Goal: Task Accomplishment & Management: Manage account settings

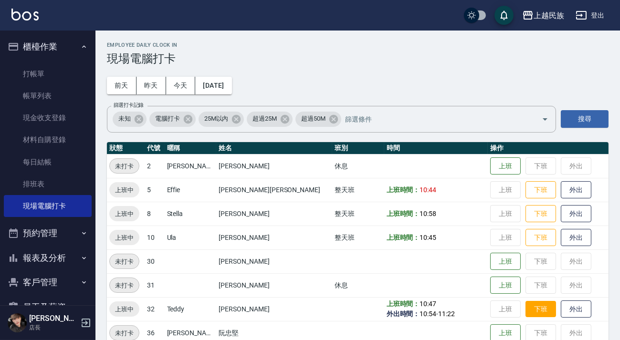
scroll to position [16, 0]
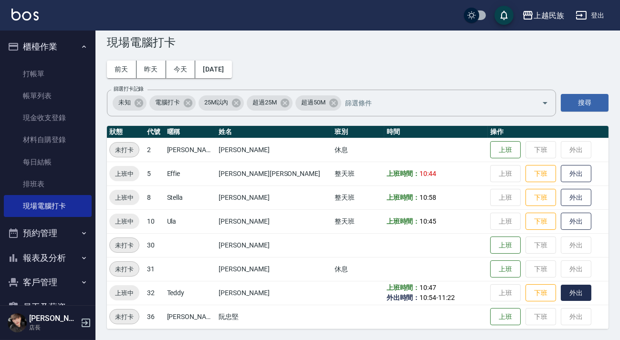
click at [561, 294] on button "外出" at bounding box center [576, 293] width 31 height 17
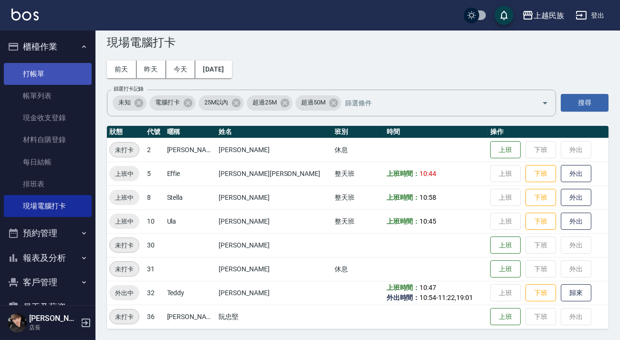
click at [68, 72] on link "打帳單" at bounding box center [48, 74] width 88 height 22
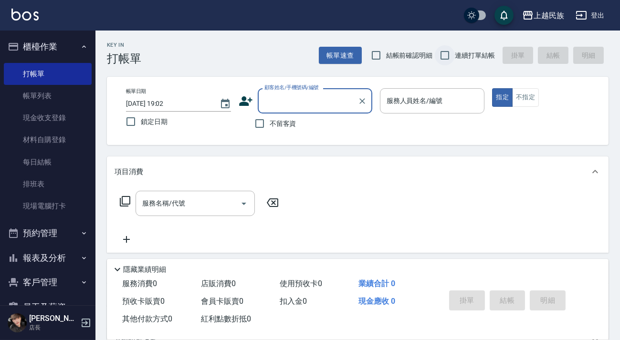
click at [448, 58] on input "連續打單結帳" at bounding box center [445, 55] width 20 height 20
checkbox input "true"
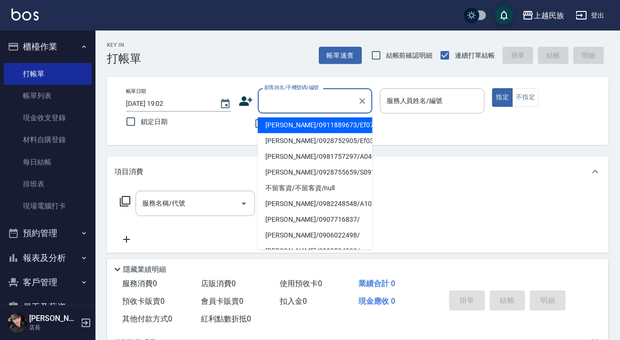
click at [318, 101] on input "顧客姓名/手機號碼/編號" at bounding box center [308, 101] width 92 height 17
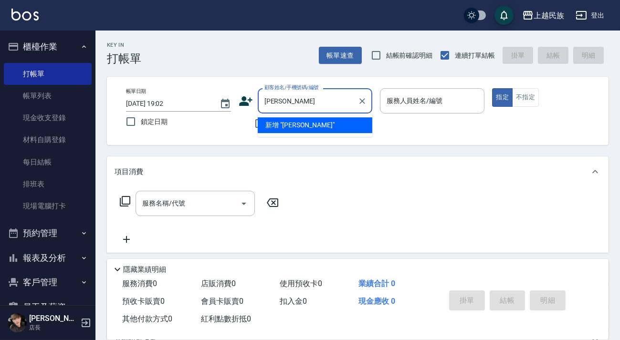
type input "鍾"
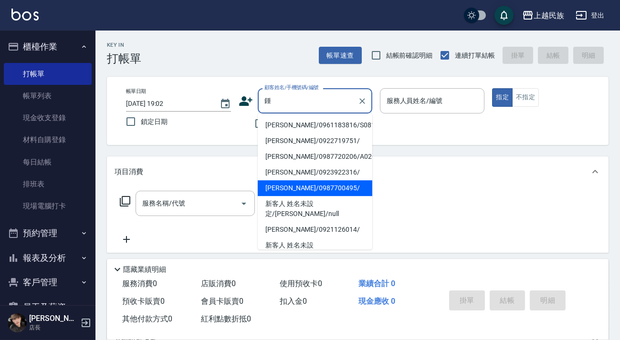
scroll to position [43, 0]
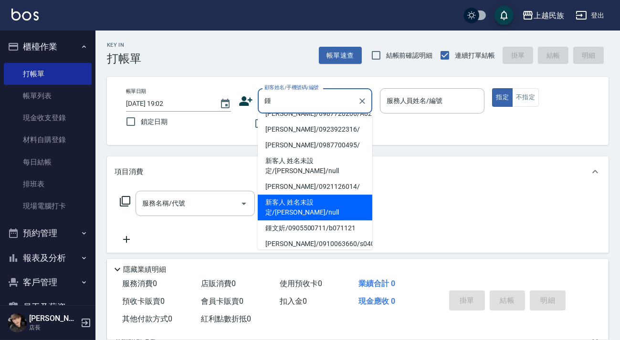
drag, startPoint x: 364, startPoint y: 180, endPoint x: 359, endPoint y: 198, distance: 18.0
click at [359, 198] on ul "[PERSON_NAME]/0961183816/S081613 [PERSON_NAME]/0922719751/ [PERSON_NAME]/098772…" at bounding box center [315, 182] width 115 height 136
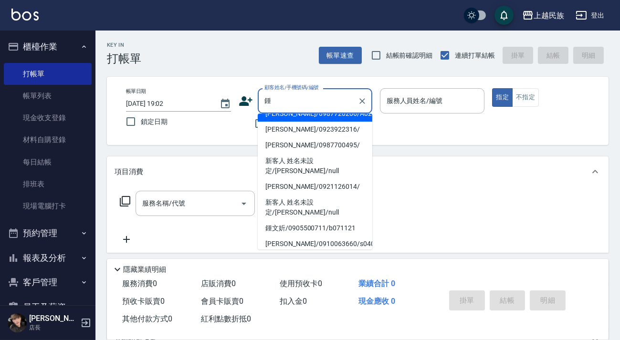
click at [339, 106] on input "鍾" at bounding box center [308, 101] width 92 height 17
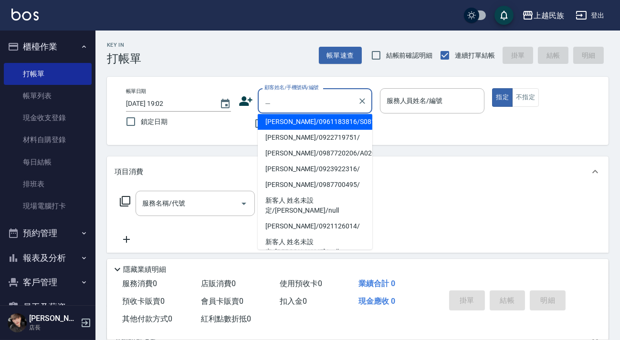
scroll to position [0, 0]
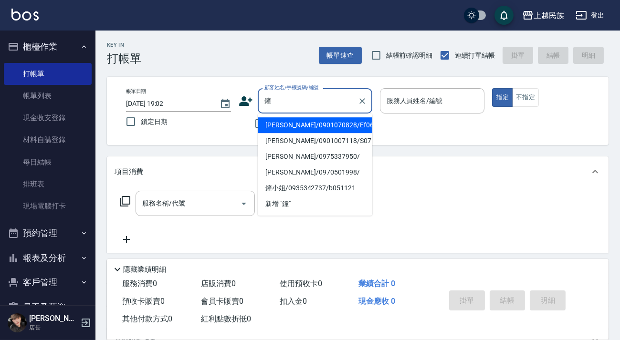
click at [331, 119] on li "[PERSON_NAME]/0901070828/Ef061411" at bounding box center [315, 125] width 115 height 16
type input "[PERSON_NAME]/0901070828/Ef061411"
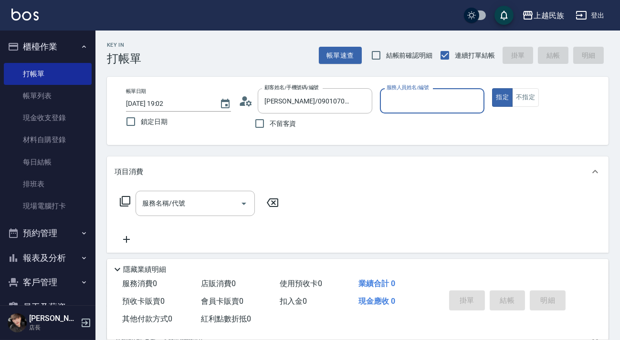
click at [453, 109] on div "服務人員姓名/編號" at bounding box center [432, 100] width 105 height 25
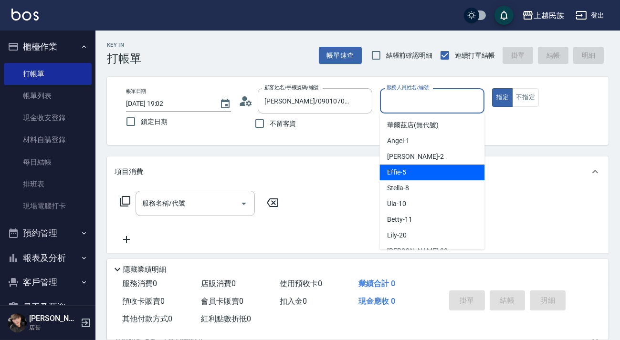
click at [441, 169] on div "Effie -5" at bounding box center [431, 173] width 105 height 16
type input "Effie-5"
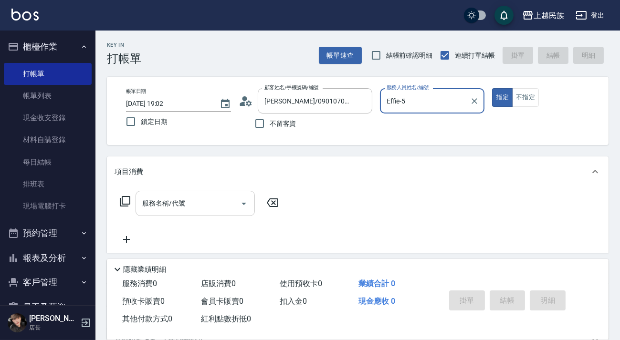
click at [195, 197] on input "服務名稱/代號" at bounding box center [188, 203] width 96 height 17
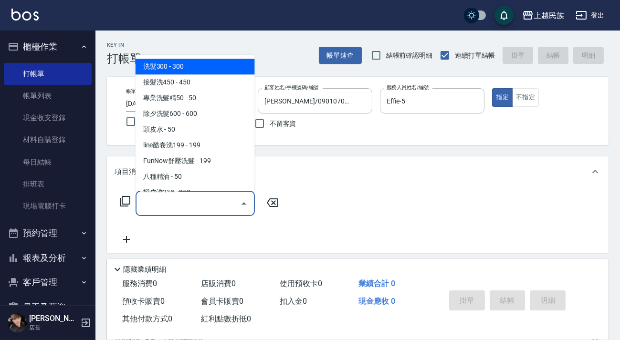
click at [198, 66] on span "洗髮300 - 300" at bounding box center [195, 67] width 119 height 16
type input "洗髮300(101)"
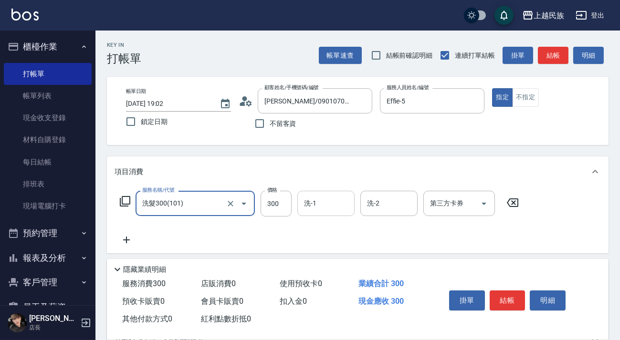
click at [324, 208] on input "洗-1" at bounding box center [326, 203] width 49 height 17
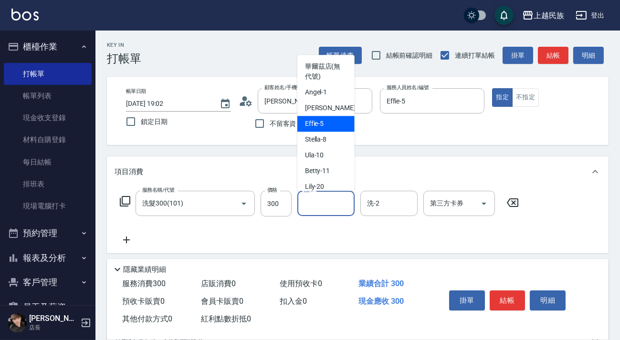
click at [324, 127] on div "Effie -5" at bounding box center [325, 124] width 57 height 16
type input "Effie-5"
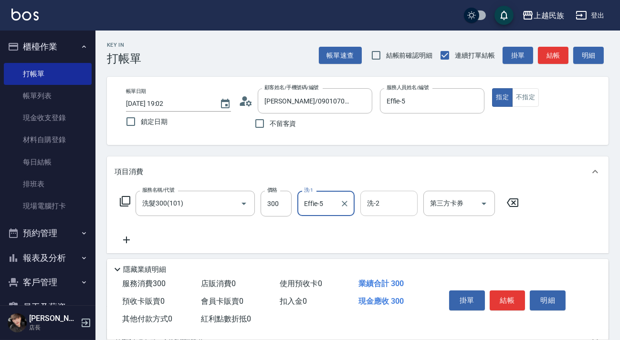
click at [373, 191] on div "洗-2" at bounding box center [388, 203] width 57 height 25
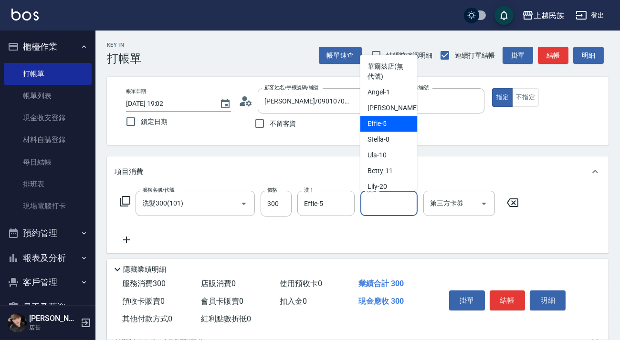
click at [387, 124] on div "Effie -5" at bounding box center [388, 124] width 57 height 16
type input "Effie-5"
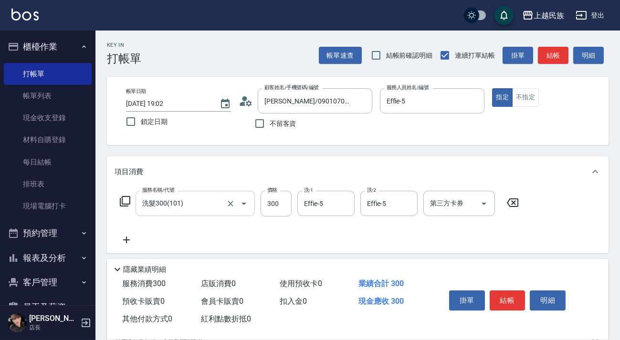
drag, startPoint x: 122, startPoint y: 240, endPoint x: 186, endPoint y: 213, distance: 69.3
click at [123, 240] on icon at bounding box center [127, 239] width 24 height 11
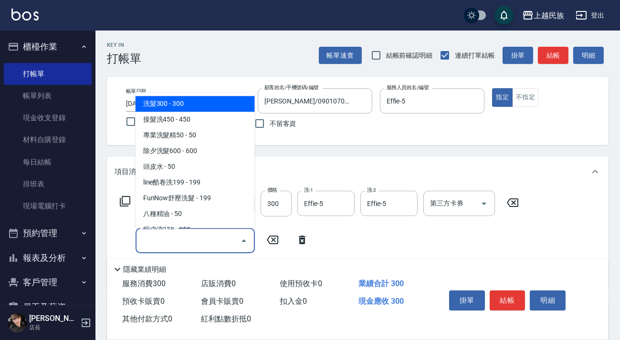
click at [192, 240] on input "服務名稱/代號" at bounding box center [188, 240] width 96 height 17
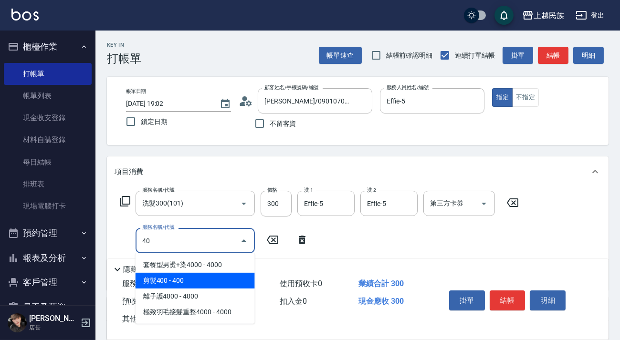
type input "剪髮400(303)"
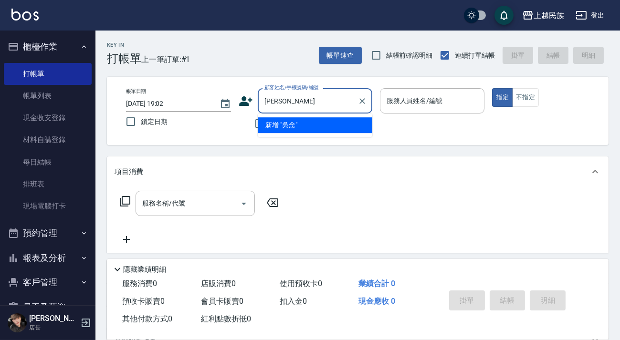
type input "吳"
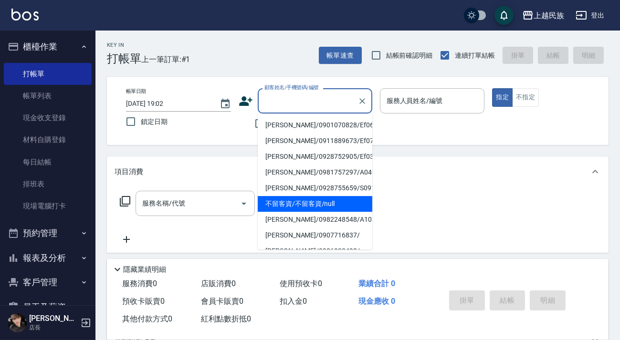
click at [326, 208] on li "不留客資/不留客資/null" at bounding box center [315, 204] width 115 height 16
type input "不留客資/不留客資/null"
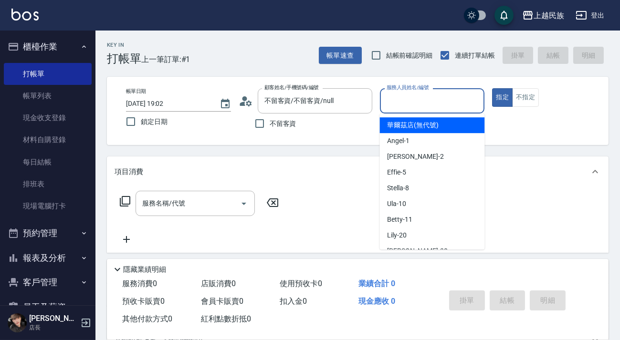
click at [438, 95] on input "服務人員姓名/編號" at bounding box center [432, 101] width 96 height 17
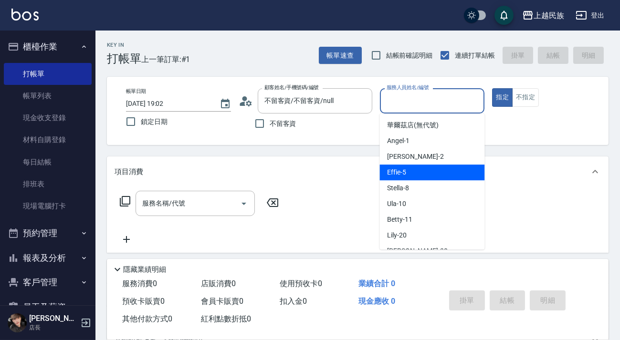
click at [423, 169] on div "Effie -5" at bounding box center [431, 173] width 105 height 16
type input "Effie-5"
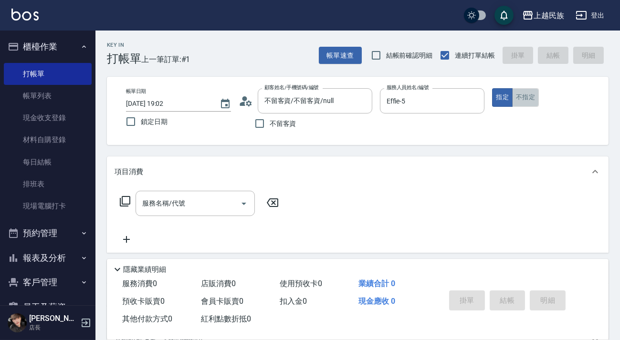
click at [524, 96] on button "不指定" at bounding box center [525, 97] width 27 height 19
click at [209, 193] on div "服務名稱/代號" at bounding box center [195, 203] width 119 height 25
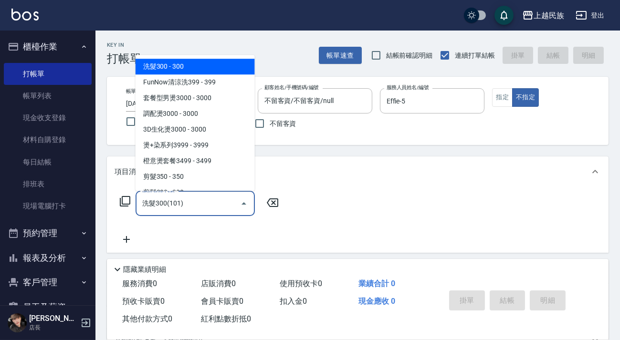
type input "洗髮300(101)"
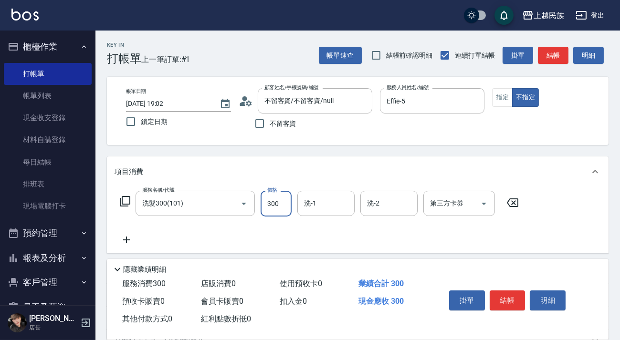
click at [309, 198] on div "洗-1 洗-1" at bounding box center [325, 203] width 57 height 25
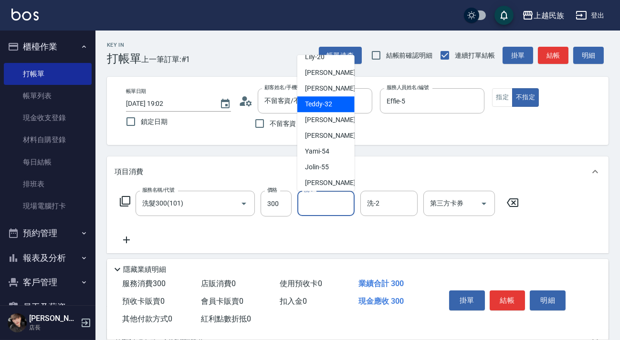
scroll to position [86, 0]
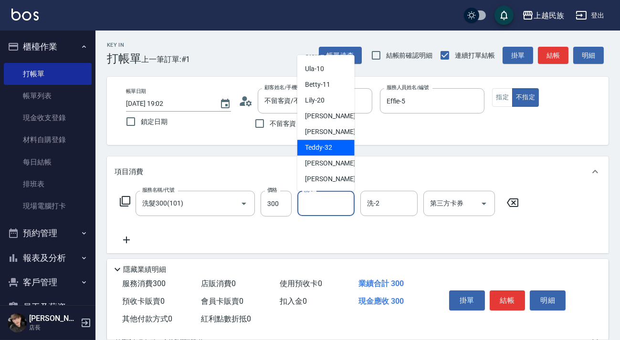
click at [340, 146] on div "Teddy -32" at bounding box center [325, 148] width 57 height 16
type input "Teddy-32"
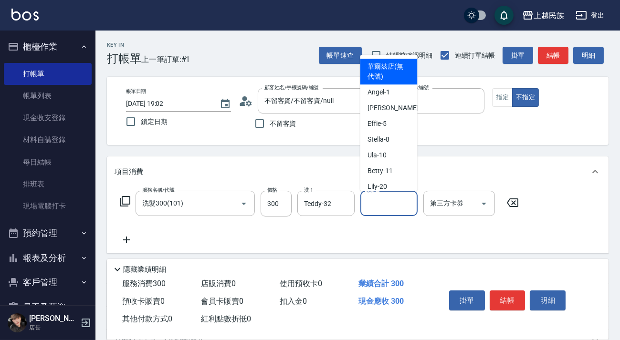
click at [373, 207] on div "洗-2 洗-2" at bounding box center [388, 203] width 57 height 25
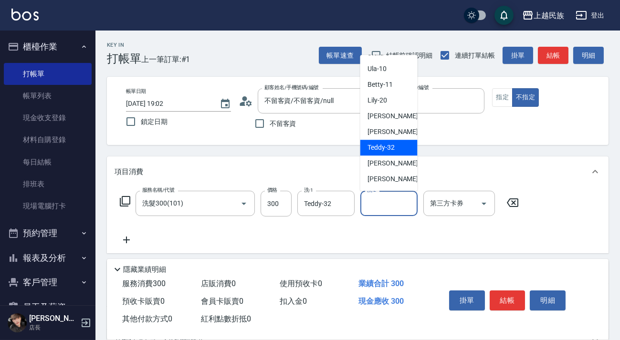
click at [388, 146] on span "Teddy -32" at bounding box center [381, 148] width 27 height 10
type input "Teddy-32"
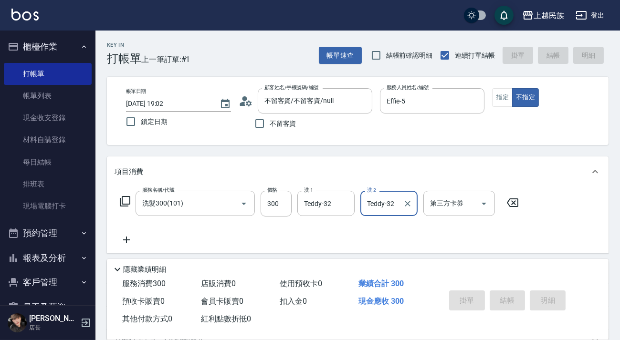
type input "[DATE] 19:04"
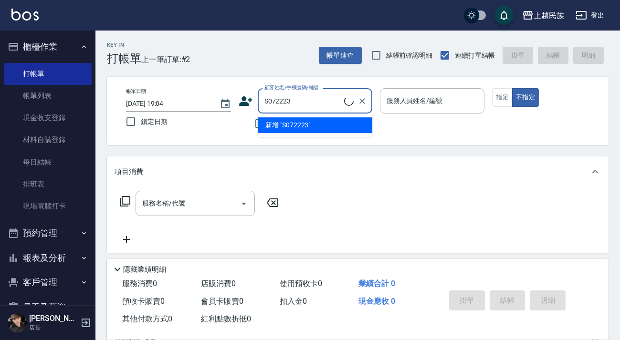
type input "[PERSON_NAME]/0911502131/S072223"
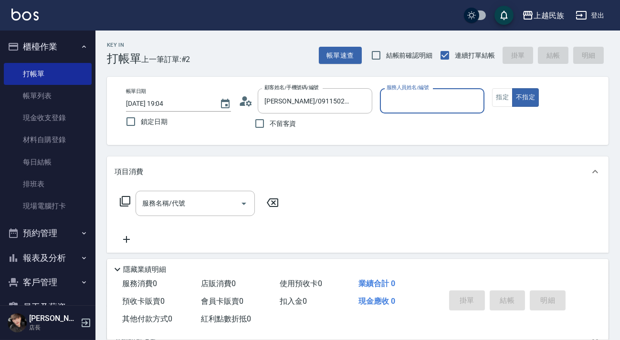
type input "民族-96"
click at [473, 98] on icon "Clear" at bounding box center [475, 101] width 10 height 10
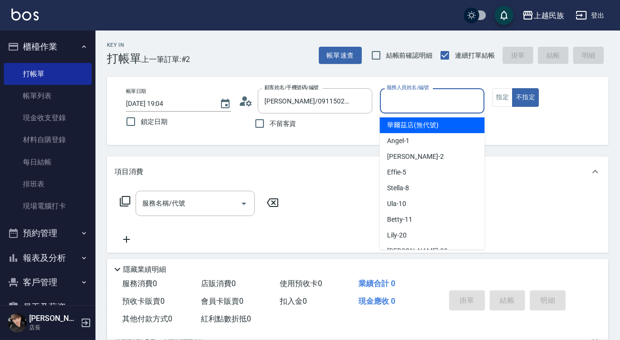
click at [438, 96] on input "服務人員姓名/編號" at bounding box center [432, 101] width 96 height 17
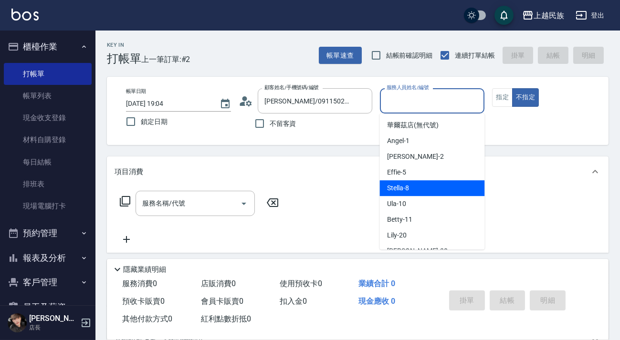
click at [435, 186] on div "Stella -8" at bounding box center [431, 188] width 105 height 16
type input "Stella-8"
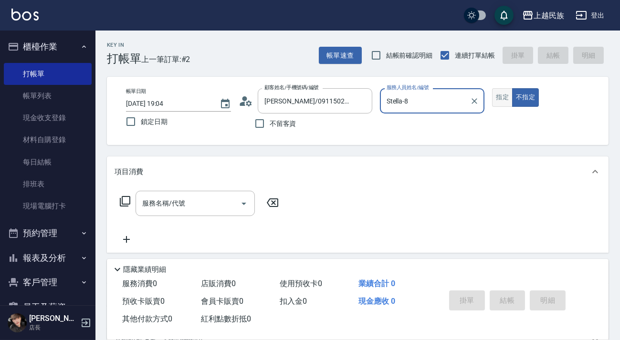
click at [502, 100] on button "指定" at bounding box center [502, 97] width 21 height 19
click at [188, 182] on div "項目消費" at bounding box center [357, 172] width 501 height 31
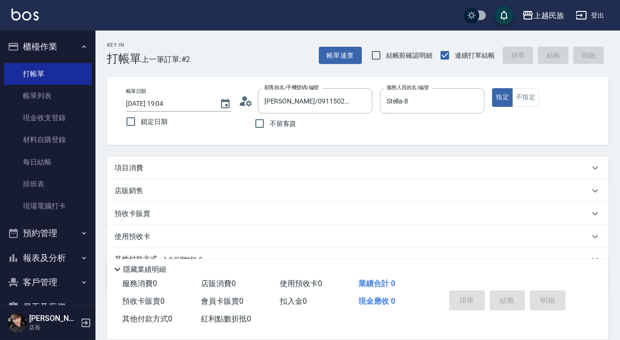
click at [186, 193] on div "店販銷售" at bounding box center [352, 191] width 475 height 10
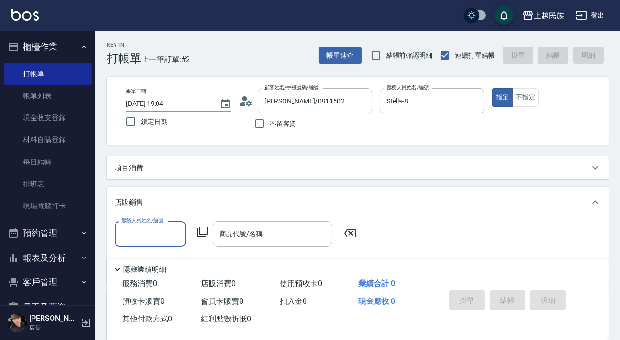
scroll to position [0, 0]
click at [184, 196] on div "店販銷售" at bounding box center [357, 202] width 501 height 31
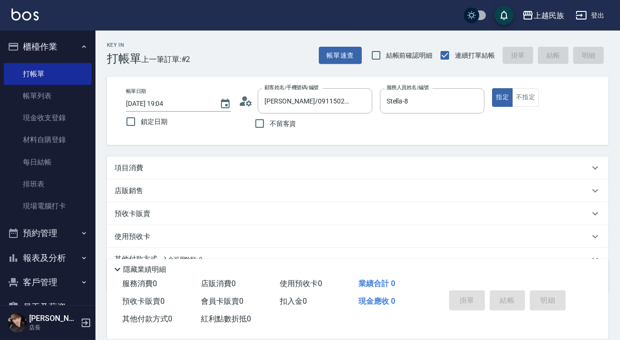
click at [190, 163] on div "項目消費" at bounding box center [352, 168] width 475 height 10
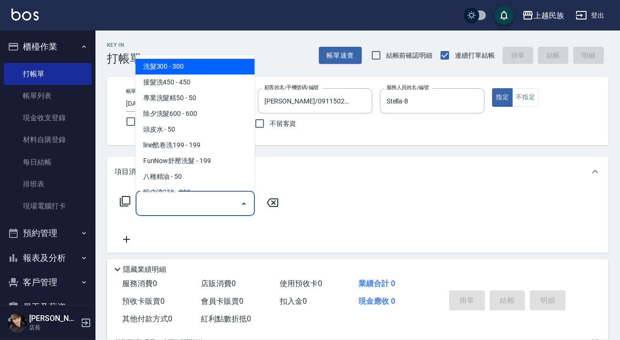
click at [179, 196] on input "服務名稱/代號" at bounding box center [188, 203] width 96 height 17
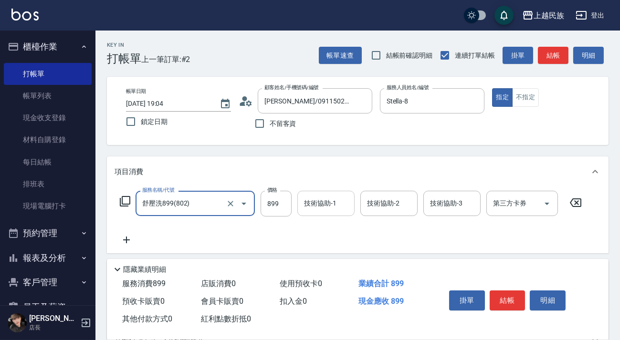
type input "舒壓洗899(802)"
click at [313, 205] on div "技術協助-1 技術協助-1" at bounding box center [325, 203] width 57 height 25
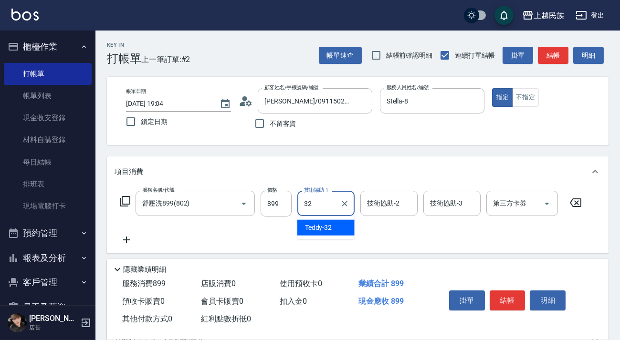
type input "Teddy-32"
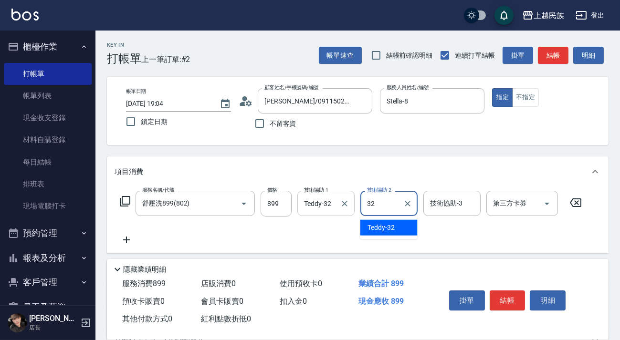
type input "Teddy-32"
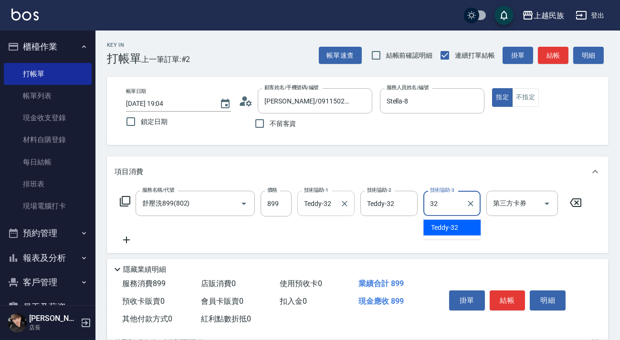
type input "Teddy-32"
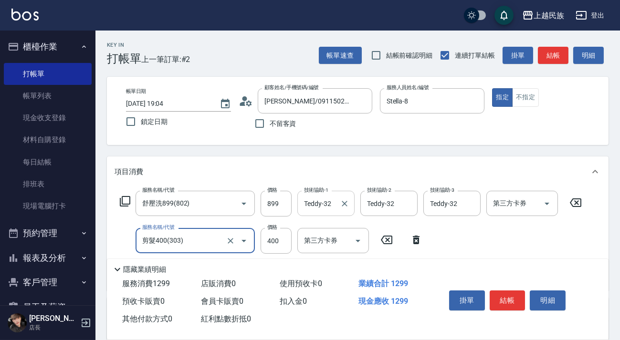
type input "剪髮400(303)"
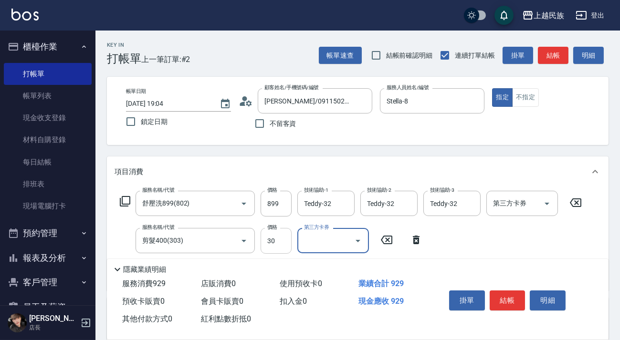
click at [282, 237] on input "30" at bounding box center [276, 241] width 31 height 26
type input "300"
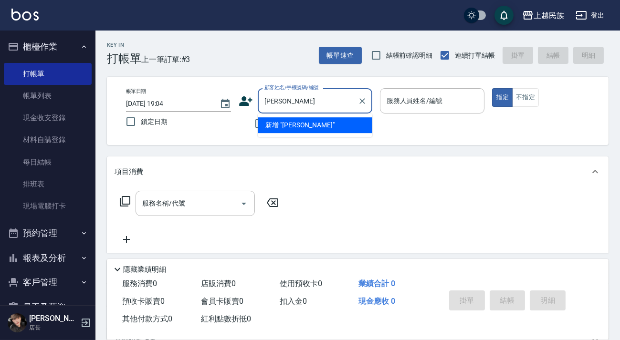
type input "[PERSON_NAME]"
click at [318, 100] on input "顧客姓名/手機號碼/編號" at bounding box center [308, 101] width 92 height 17
type input "[PERSON_NAME]/0911468828/"
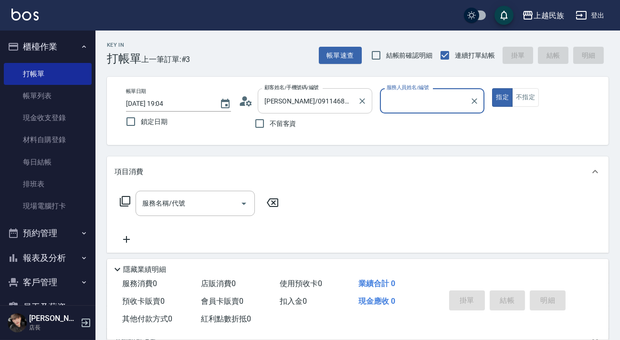
type input "Effie-5"
click at [492, 88] on button "指定" at bounding box center [502, 97] width 21 height 19
type button "true"
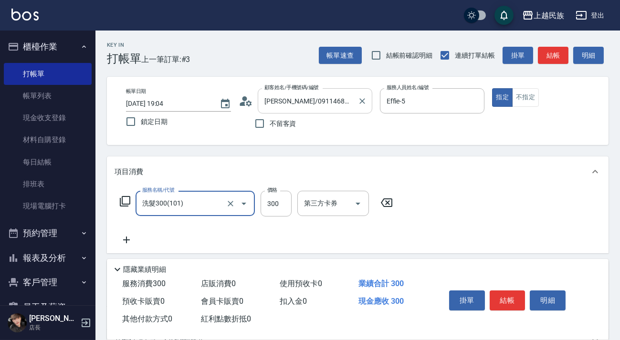
type input "洗髮300(101)"
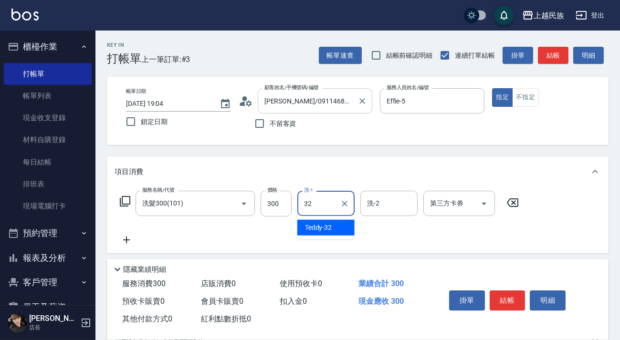
type input "Teddy-32"
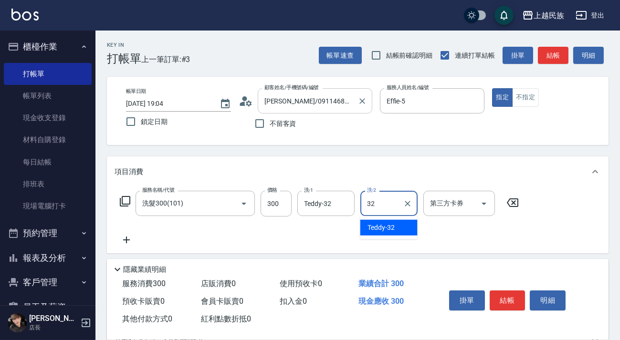
type input "Teddy-32"
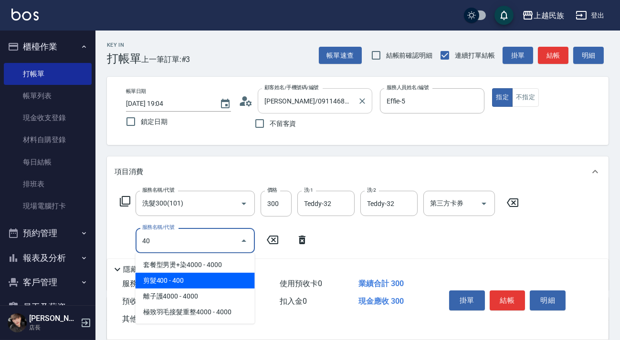
type input "剪髮400(303)"
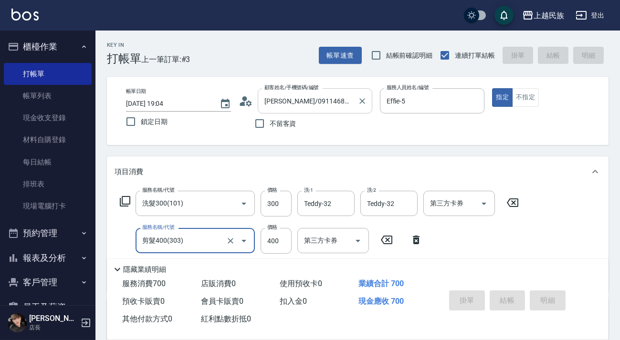
type input "[DATE] 19:05"
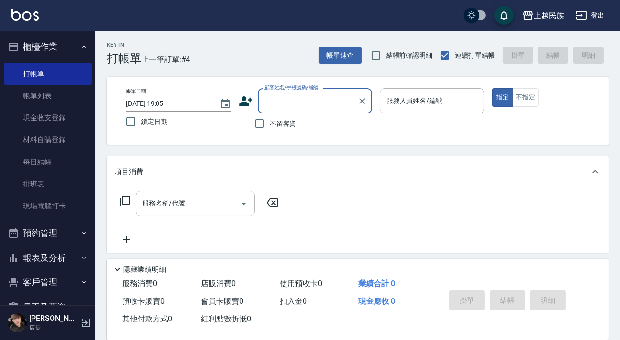
click at [321, 100] on input "顧客姓名/手機號碼/編號" at bounding box center [308, 101] width 92 height 17
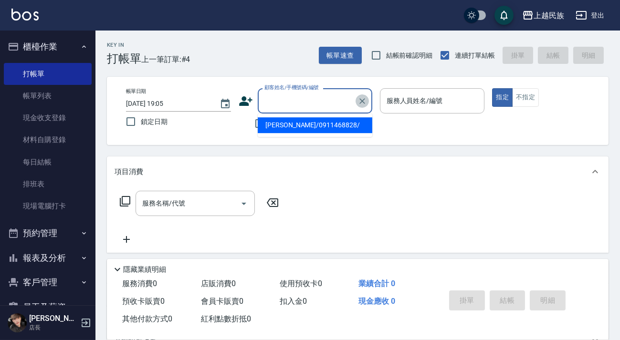
click at [361, 101] on icon "Clear" at bounding box center [362, 101] width 6 height 6
click at [300, 101] on input "顧客姓名/手機號碼/編號" at bounding box center [308, 101] width 92 height 17
click at [365, 101] on icon "Clear" at bounding box center [362, 101] width 10 height 10
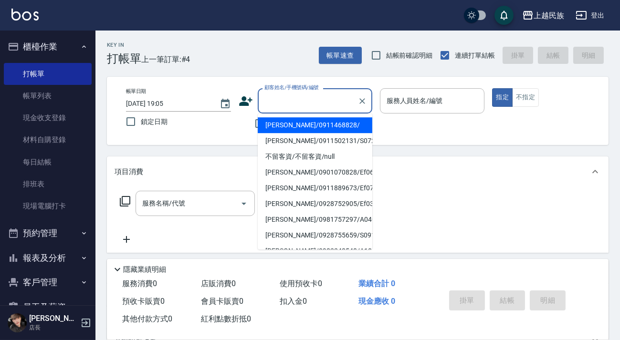
click at [303, 96] on input "顧客姓名/手機號碼/編號" at bounding box center [308, 101] width 92 height 17
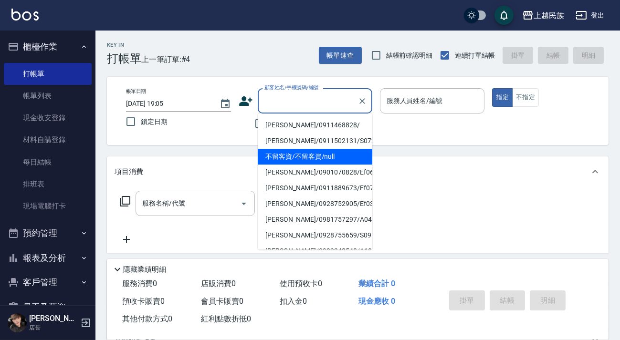
click at [313, 151] on li "不留客資/不留客資/null" at bounding box center [315, 157] width 115 height 16
type input "不留客資/不留客資/null"
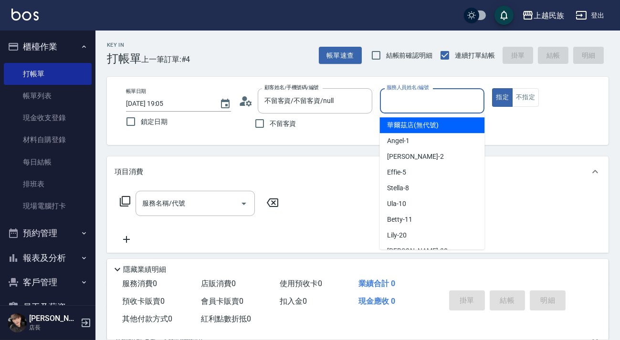
click at [403, 105] on input "服務人員姓名/編號" at bounding box center [432, 101] width 96 height 17
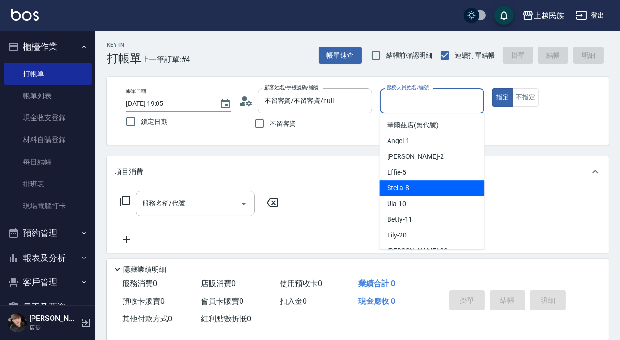
click at [416, 187] on div "Stella -8" at bounding box center [431, 188] width 105 height 16
type input "Stella-8"
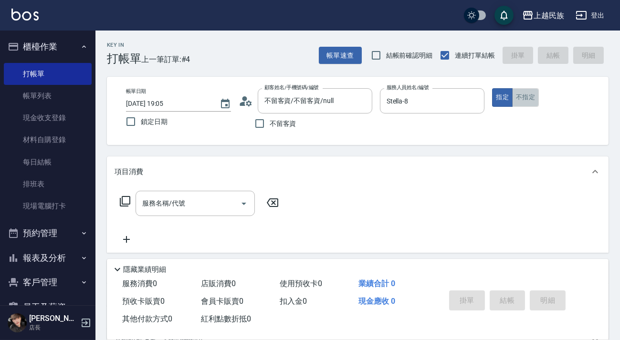
click at [522, 93] on button "不指定" at bounding box center [525, 97] width 27 height 19
click at [497, 92] on button "指定" at bounding box center [502, 97] width 21 height 19
click at [225, 200] on input "服務名稱/代號" at bounding box center [188, 203] width 96 height 17
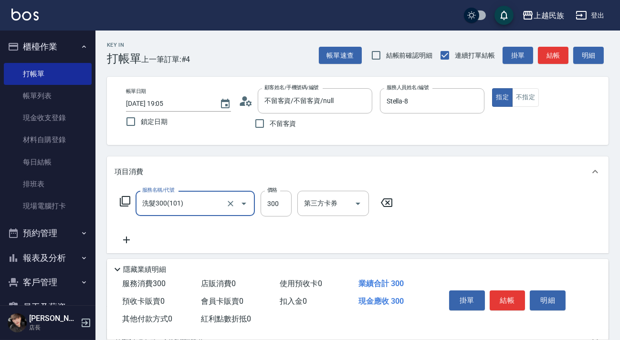
type input "洗髮300(101)"
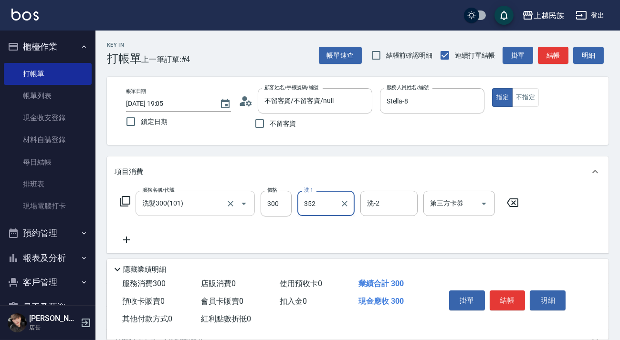
type input "352"
type input "3"
click at [330, 196] on input "洗-1" at bounding box center [326, 203] width 49 height 17
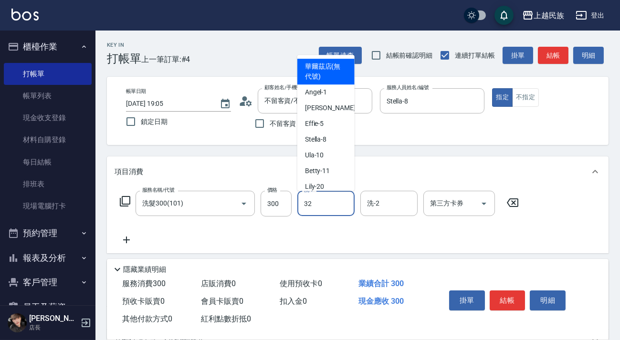
type input "Teddy-32"
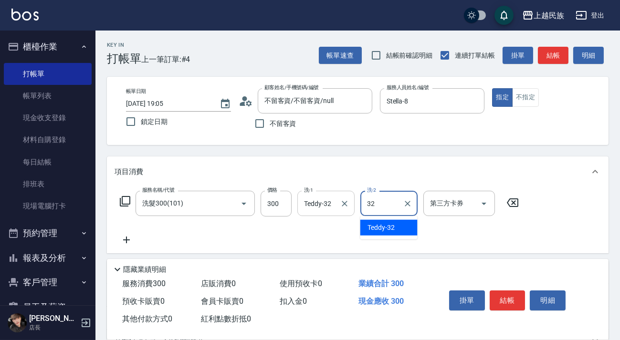
type input "Teddy-32"
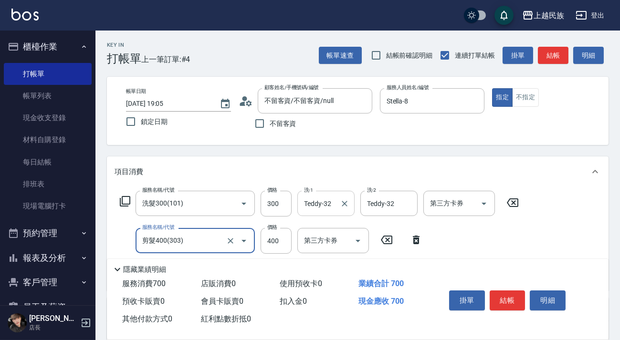
type input "剪髮400(303)"
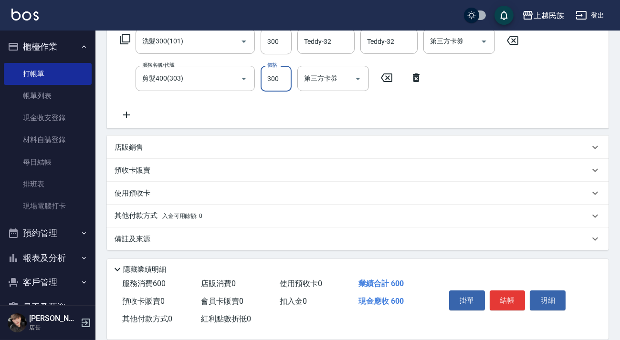
type input "300"
click at [186, 213] on span "入金可用餘額: 0" at bounding box center [182, 216] width 41 height 7
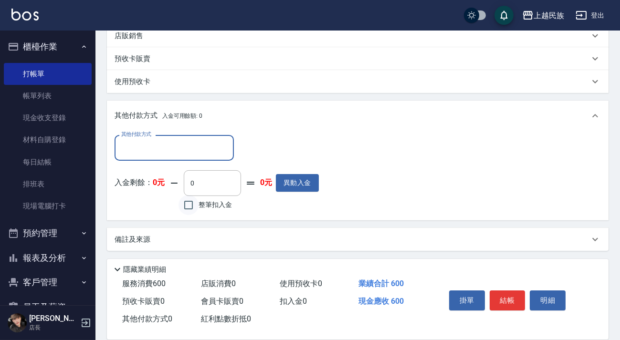
scroll to position [0, 0]
click at [192, 141] on input "其他付款方式" at bounding box center [174, 147] width 111 height 17
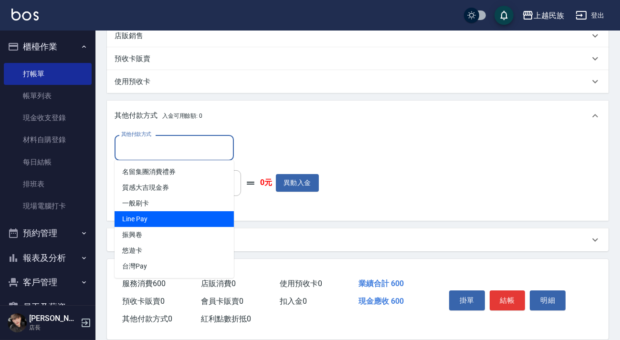
click at [198, 217] on span "Line Pay" at bounding box center [174, 219] width 119 height 16
type input "Line Pay"
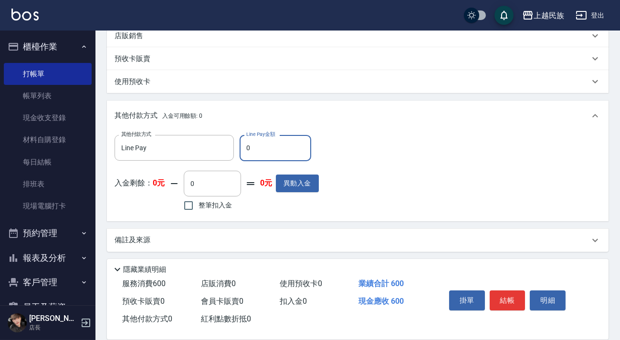
click at [273, 146] on input "0" at bounding box center [276, 148] width 72 height 26
type input "600"
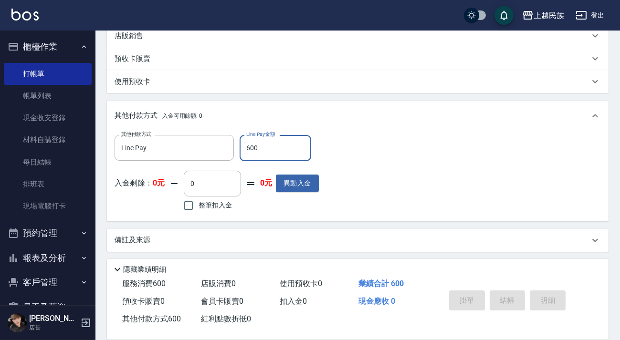
type input "[DATE] 19:06"
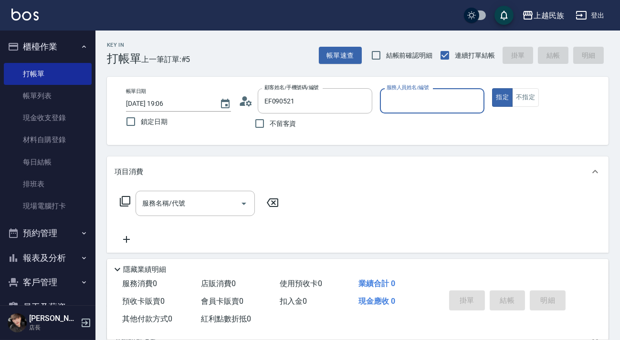
type input "[PERSON_NAME]/0958135168/Ef090521"
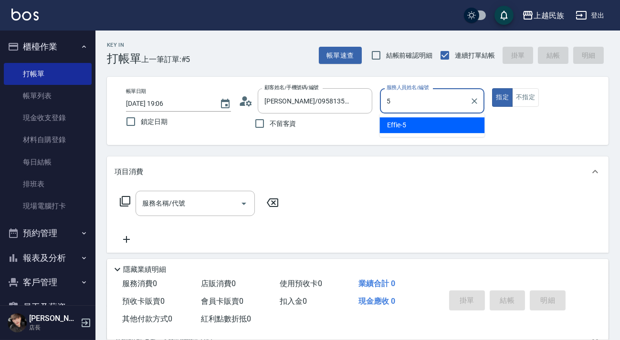
type input "Effie-5"
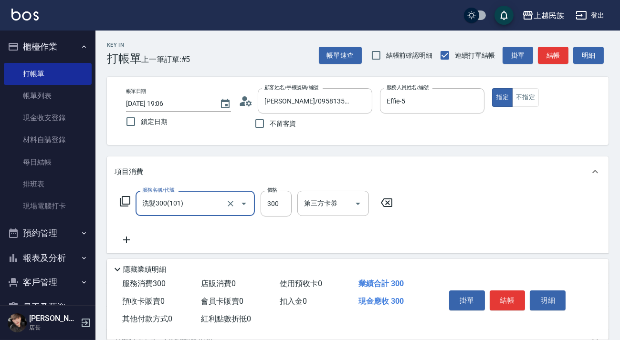
type input "洗髮300(101)"
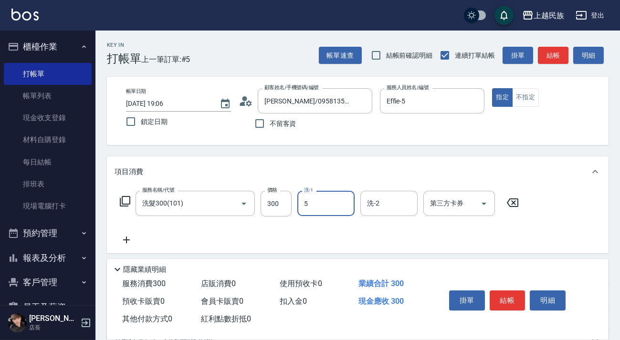
type input "Effie-5"
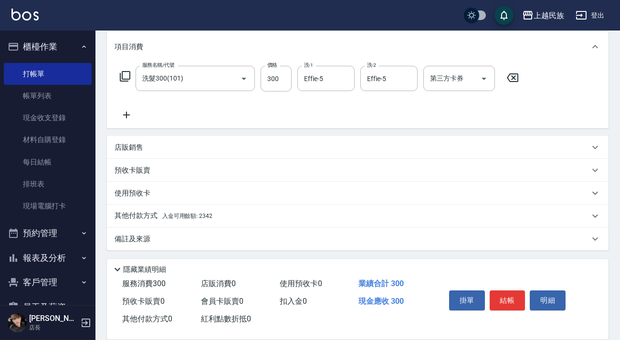
click at [215, 209] on div "其他付款方式 入金可用餘額: 2342" at bounding box center [357, 216] width 501 height 23
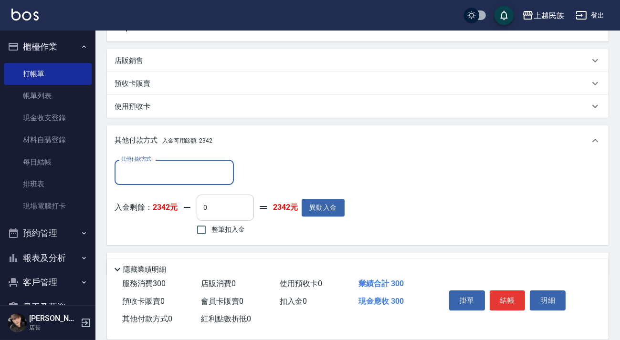
scroll to position [0, 0]
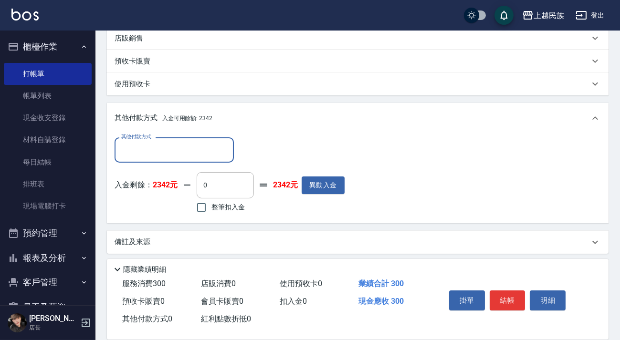
click at [209, 155] on input "其他付款方式" at bounding box center [174, 150] width 111 height 17
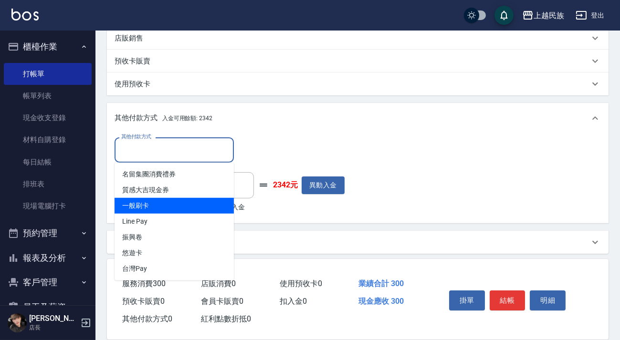
click at [382, 157] on div "其他付款方式 其他付款方式 入金剩餘： 2342元 0 ​ 整筆扣入金 2342元 異動入金" at bounding box center [358, 176] width 486 height 78
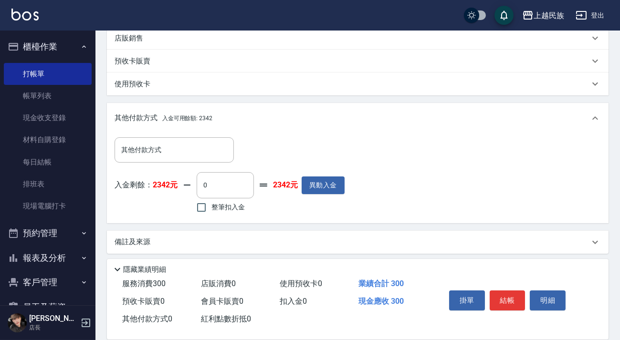
click at [221, 210] on span "整筆扣入金" at bounding box center [227, 207] width 33 height 10
click at [211, 210] on input "整筆扣入金" at bounding box center [201, 208] width 20 height 20
checkbox input "true"
type input "300"
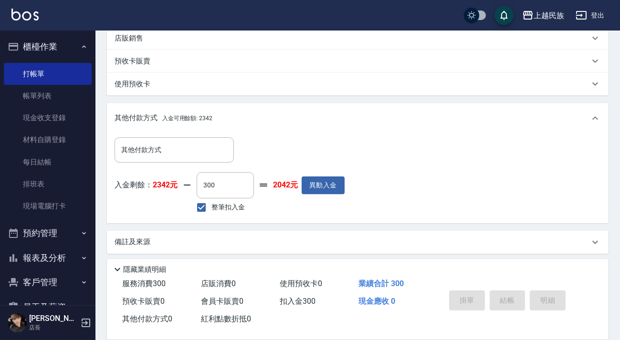
type input "[DATE] 19:07"
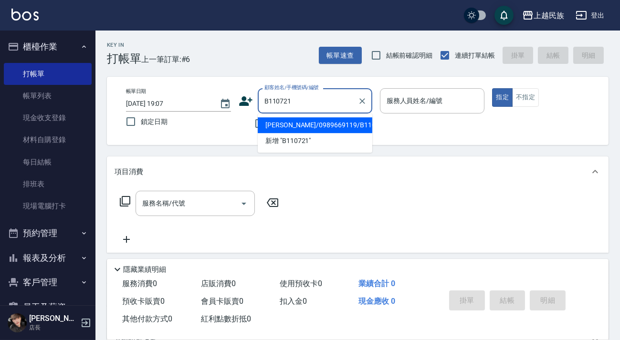
type input "[PERSON_NAME]/0989669119/B110721"
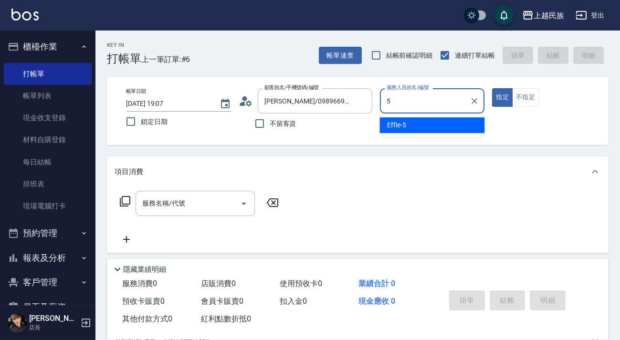
type input "Effie-5"
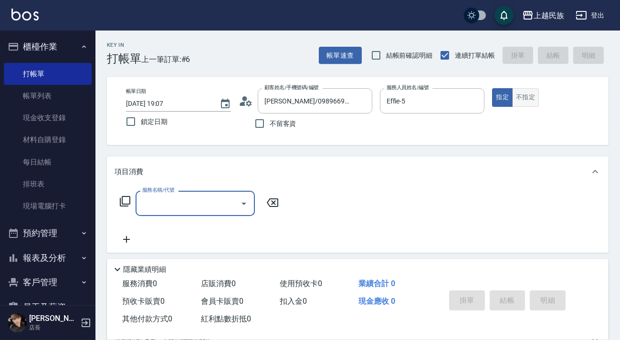
click at [521, 92] on button "不指定" at bounding box center [525, 97] width 27 height 19
type button "false"
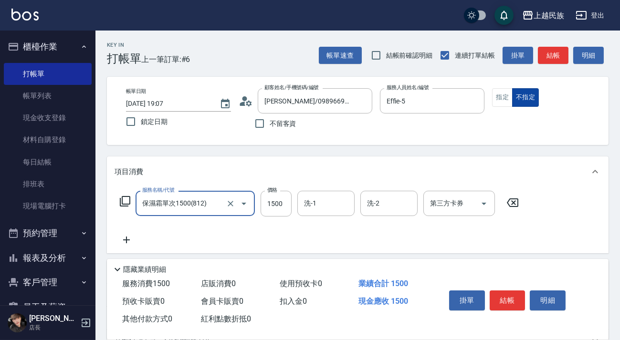
type input "保濕霜單次1500(812)"
type input "1275"
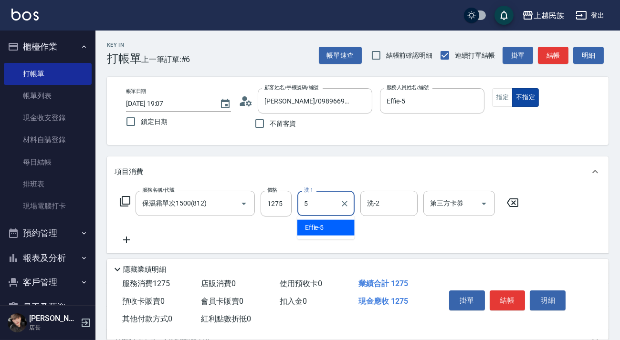
type input "Effie-5"
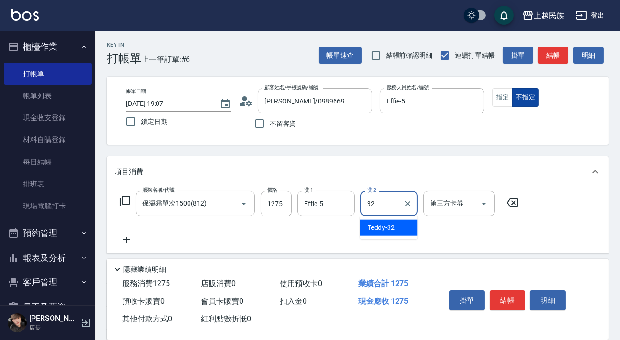
type input "Teddy-32"
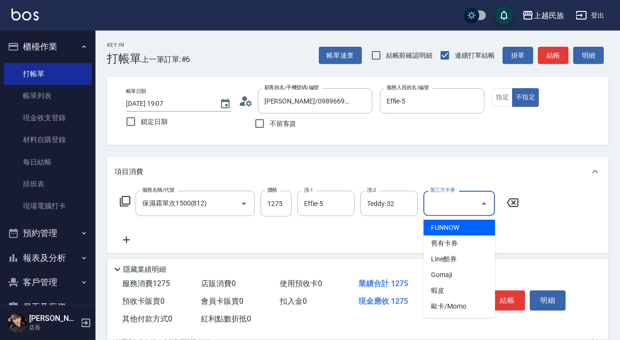
drag, startPoint x: 280, startPoint y: 240, endPoint x: 282, endPoint y: 230, distance: 10.7
click at [281, 236] on div "服務名稱/代號 保濕霜單次1500(812) 服務名稱/代號 價格 1275 價格 洗-1 Effie-5 洗-1 洗-2 Teddy-32 洗-2 第三方卡…" at bounding box center [320, 218] width 410 height 55
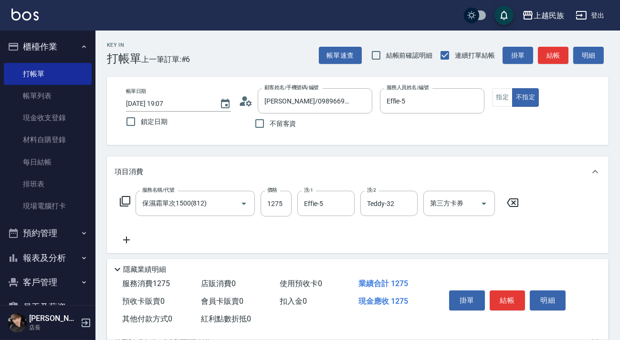
scroll to position [125, 0]
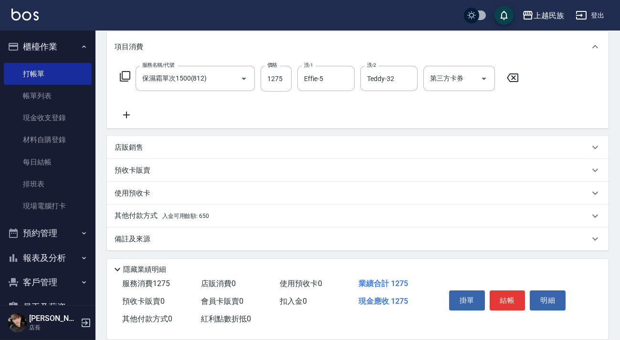
click at [215, 209] on div "其他付款方式 入金可用餘額: 650" at bounding box center [357, 216] width 501 height 23
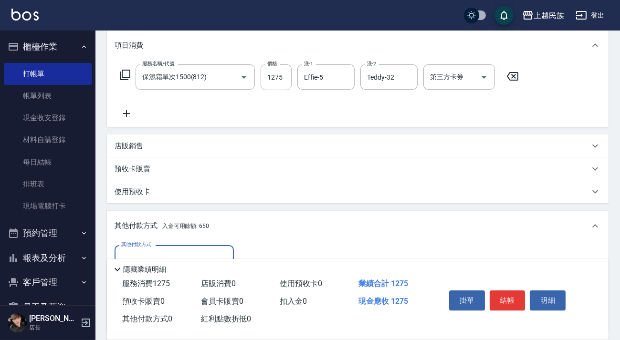
scroll to position [213, 0]
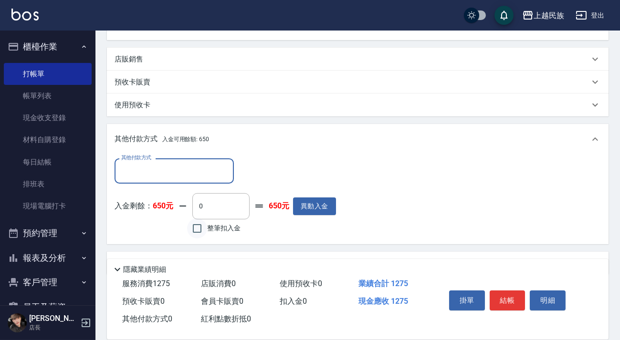
click at [201, 229] on input "整筆扣入金" at bounding box center [197, 229] width 20 height 20
checkbox input "true"
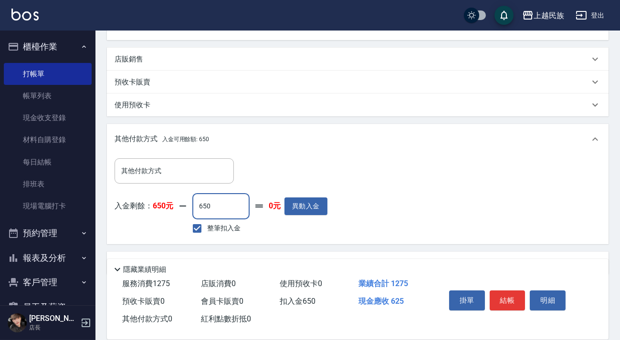
drag, startPoint x: 235, startPoint y: 210, endPoint x: 173, endPoint y: 213, distance: 62.1
click at [173, 213] on div "入金剩餘： 650元 650 ​ 整筆扣入金 0元 異動入金" at bounding box center [221, 214] width 213 height 43
type input "275"
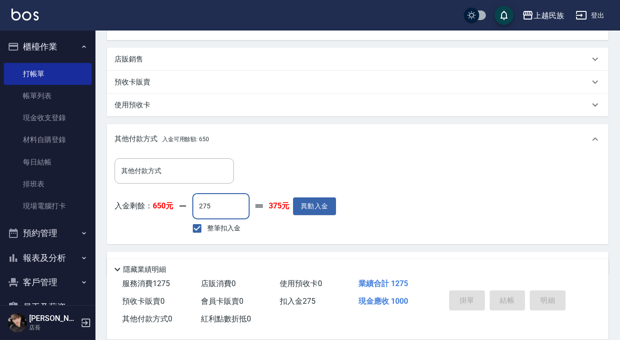
type input "[DATE] 19:08"
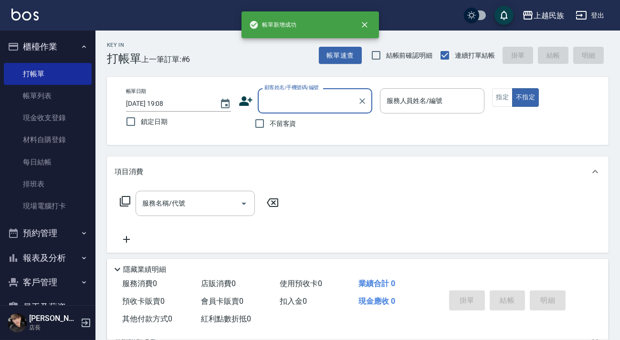
scroll to position [0, 0]
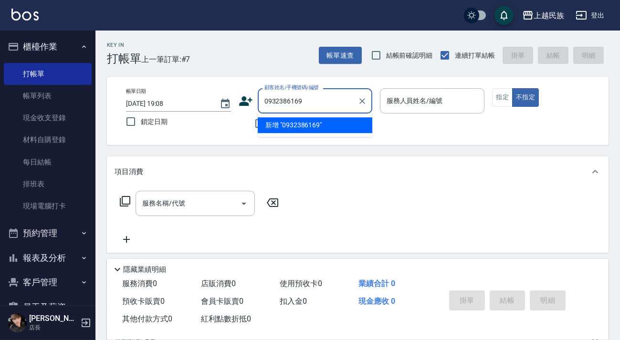
click at [338, 118] on li "新增 "0932386169"" at bounding box center [315, 125] width 115 height 16
type input "0932386169"
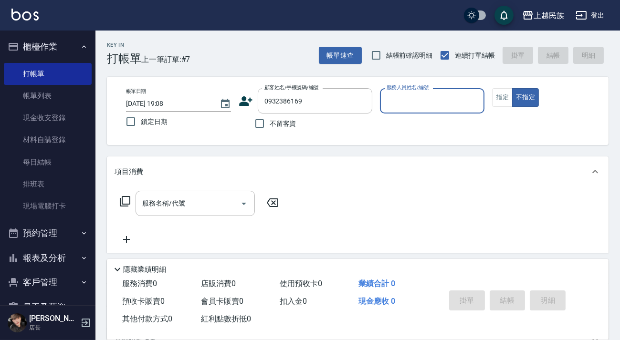
click at [246, 102] on icon at bounding box center [245, 101] width 13 height 10
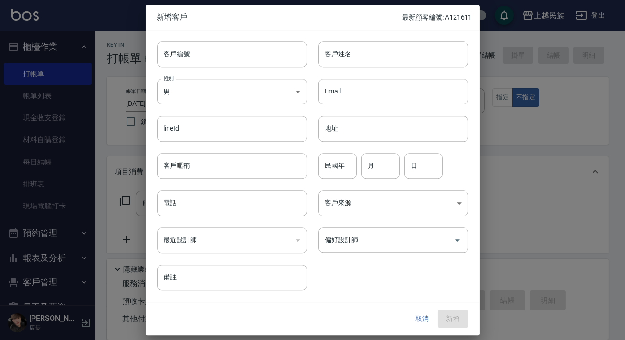
type input "0932386169"
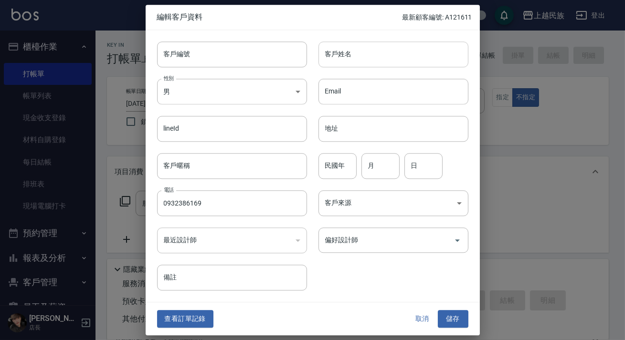
click at [337, 65] on input "客戶姓名" at bounding box center [393, 55] width 150 height 26
type input "[PERSON_NAME]"
click at [287, 94] on body "上越民族 登出 櫃檯作業 打帳單 帳單列表 現金收支登錄 材料自購登錄 每日結帳 排班表 現場電腦打卡 預約管理 預約管理 單日預約紀錄 單週預約紀錄 報表及…" at bounding box center [312, 232] width 625 height 465
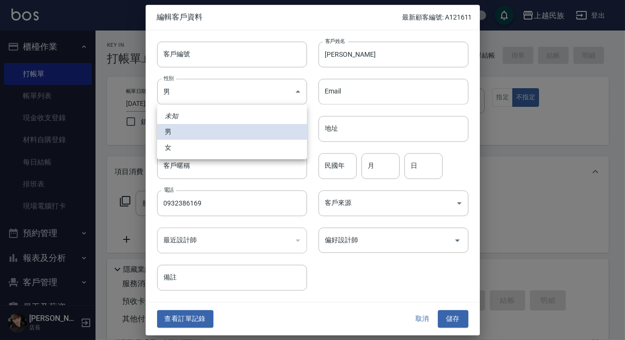
click at [263, 143] on li "女" at bounding box center [232, 148] width 150 height 16
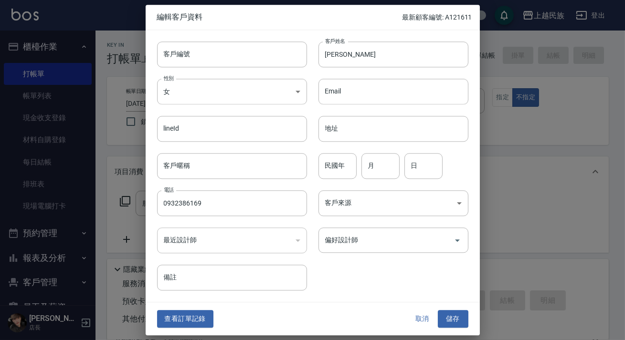
type input "[DEMOGRAPHIC_DATA]"
click at [460, 319] on button "儲存" at bounding box center [453, 320] width 31 height 18
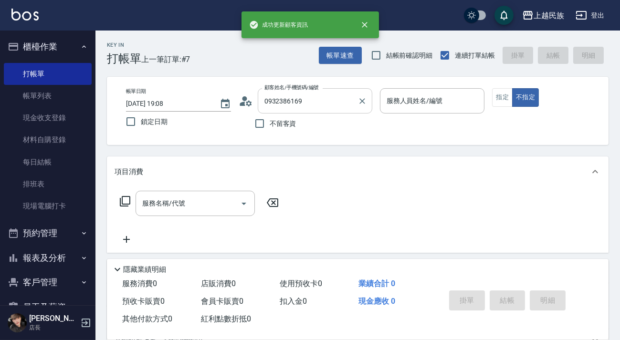
click at [321, 112] on div "0932386169 顧客姓名/手機號碼/編號" at bounding box center [315, 100] width 115 height 25
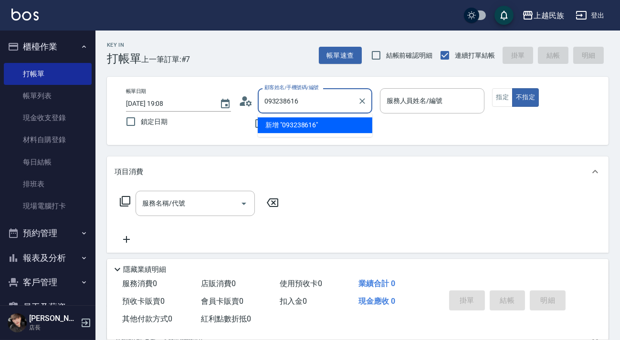
click at [303, 125] on li "新增 "093238616"" at bounding box center [315, 125] width 115 height 16
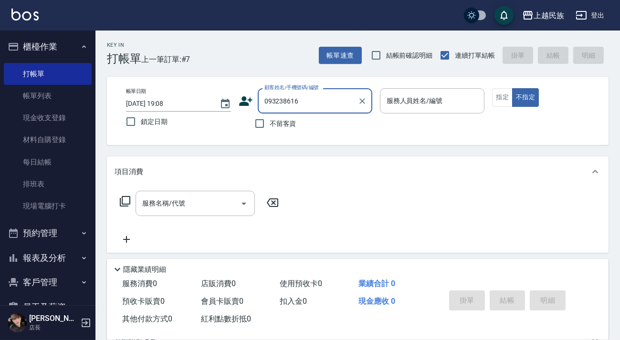
click at [304, 104] on input "093238616" at bounding box center [308, 101] width 92 height 17
click at [303, 121] on li "[PERSON_NAME]/0932386169/" at bounding box center [315, 125] width 115 height 16
type input "[PERSON_NAME]/0932386169/"
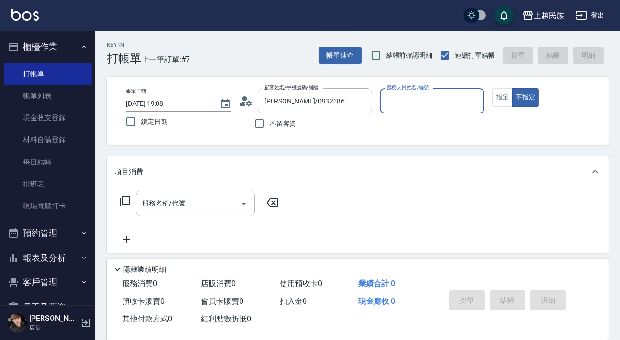
click at [441, 95] on input "服務人員姓名/編號" at bounding box center [432, 101] width 96 height 17
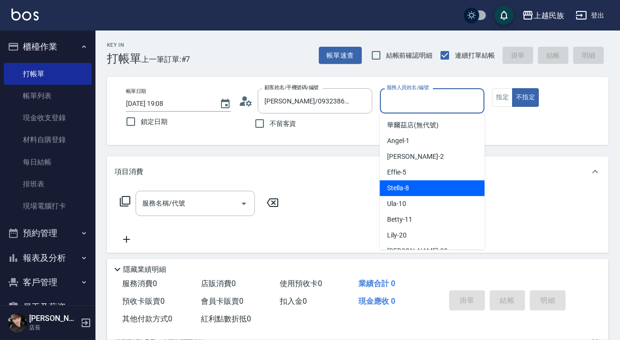
click at [406, 190] on span "Stella -8" at bounding box center [398, 188] width 22 height 10
type input "Stella-8"
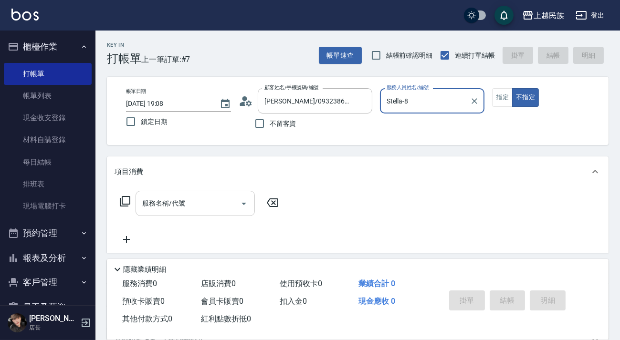
click at [227, 199] on input "服務名稱/代號" at bounding box center [188, 203] width 96 height 17
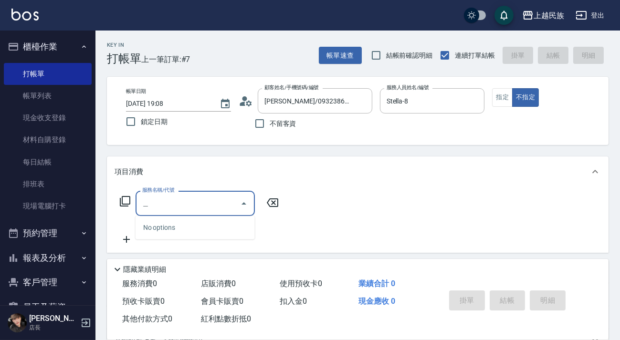
type input "西"
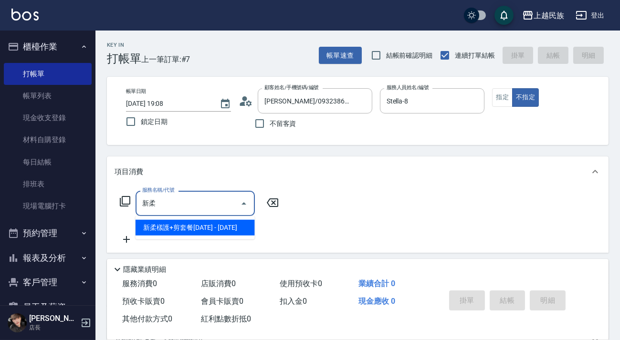
type input "新"
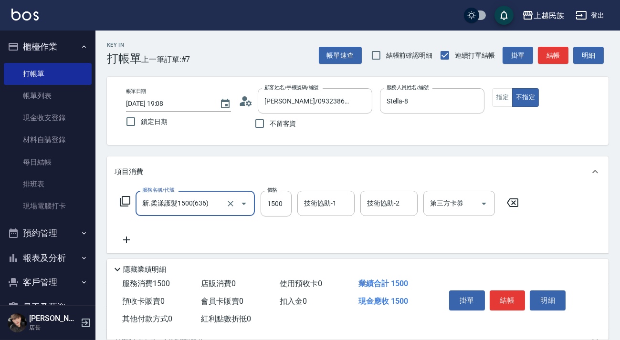
type input "新.柔漾護髮1500(636)"
type input "1800"
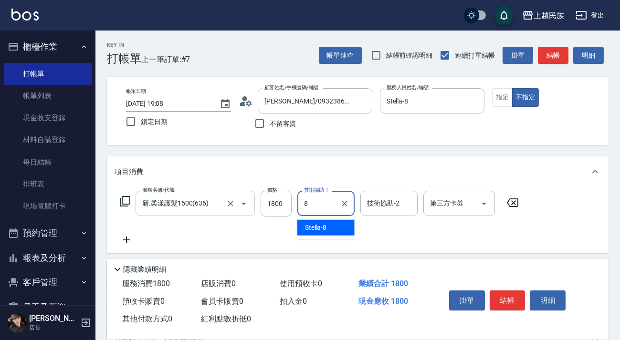
type input "Stella-8"
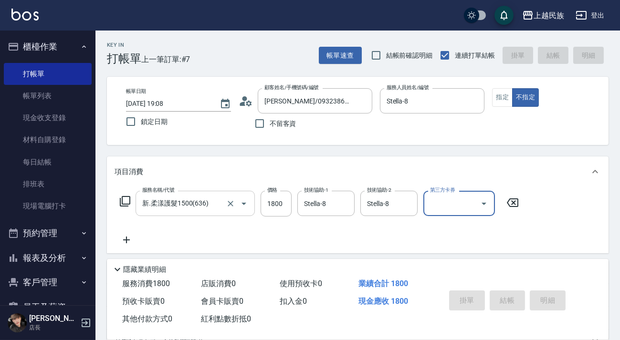
type input "[DATE] 19:11"
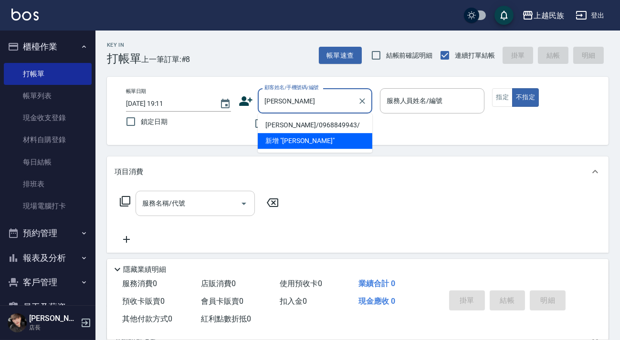
type input "[PERSON_NAME]/0968849943/"
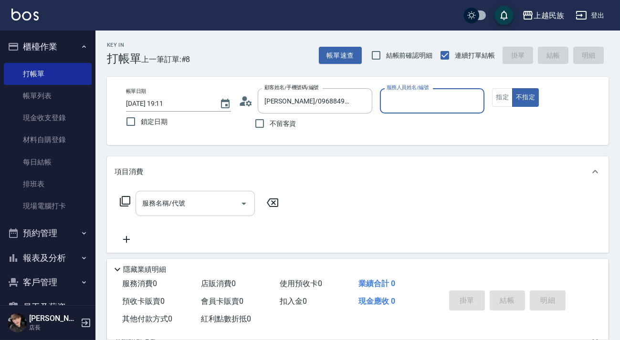
type input "Stella-8"
click at [512, 88] on button "不指定" at bounding box center [525, 97] width 27 height 19
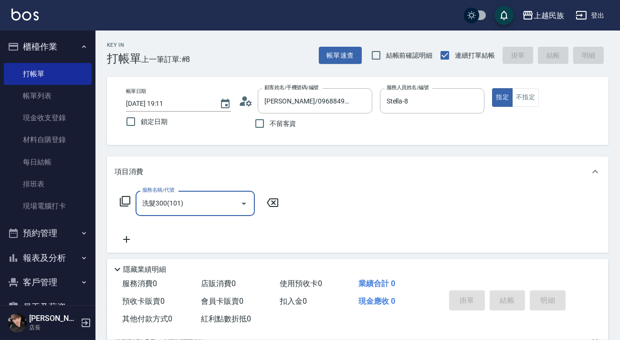
type input "洗髮300(101)"
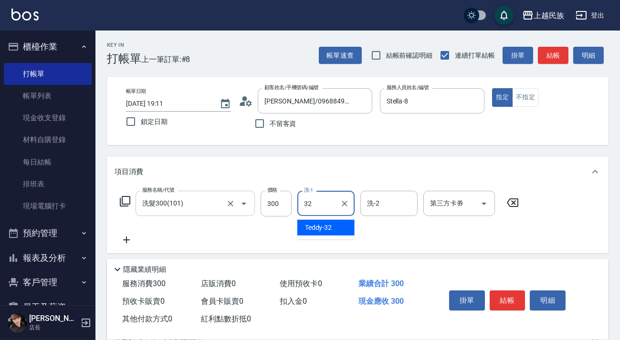
type input "Teddy-32"
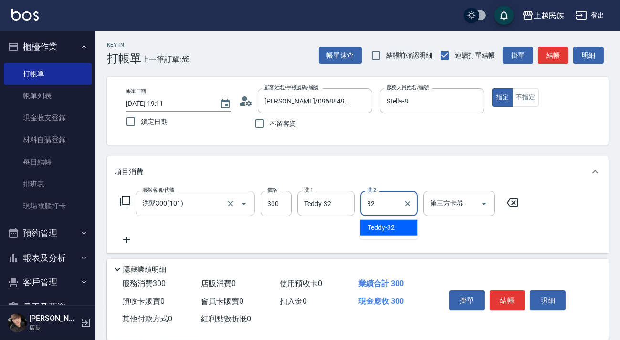
type input "Teddy-32"
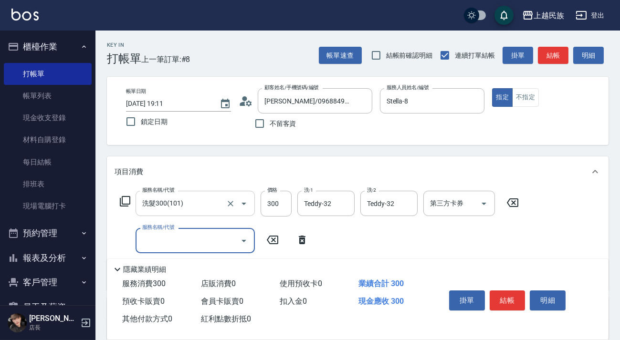
type input "3"
type input "剪髮400(303)"
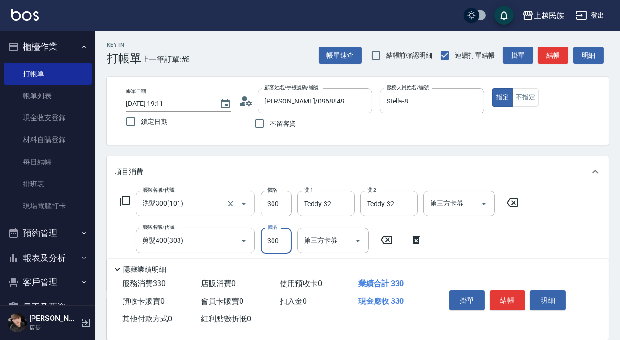
type input "300"
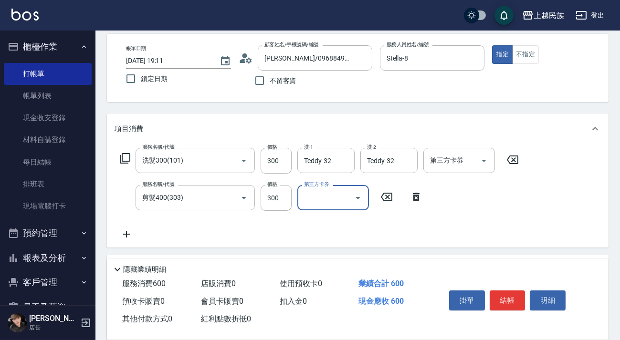
scroll to position [162, 0]
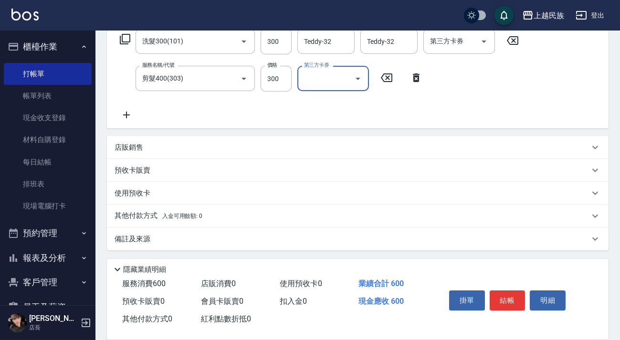
click at [191, 146] on div "店販銷售" at bounding box center [352, 148] width 475 height 10
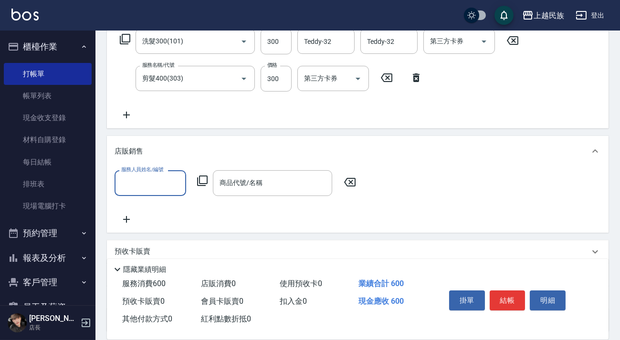
scroll to position [0, 0]
type input "5"
type input "Teddy-32"
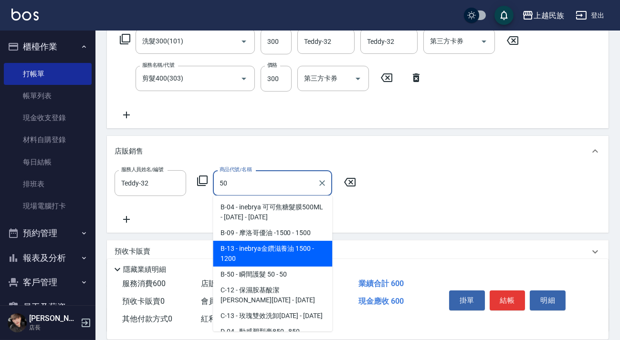
type input "瞬間護髮 50"
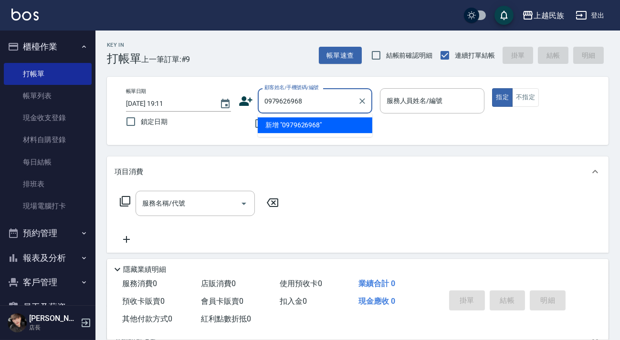
click at [325, 130] on li "新增 "0979626968"" at bounding box center [315, 125] width 115 height 16
type input "0979626968"
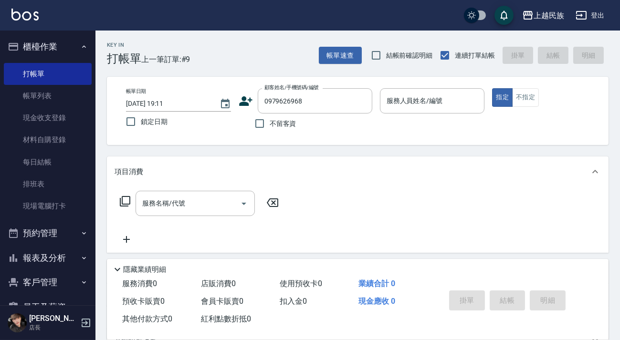
click at [241, 95] on icon at bounding box center [246, 101] width 14 height 14
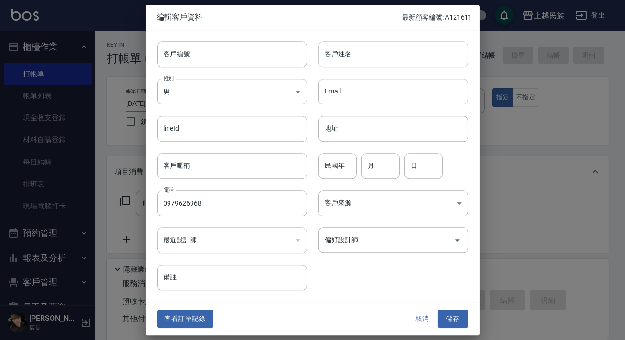
click at [405, 56] on input "客戶姓名" at bounding box center [393, 55] width 150 height 26
type input "王心妤"
click at [274, 96] on body "上越民族 登出 櫃檯作業 打帳單 帳單列表 現金收支登錄 材料自購登錄 每日結帳 排班表 現場電腦打卡 預約管理 預約管理 單日預約紀錄 單週預約紀錄 報表及…" at bounding box center [312, 232] width 625 height 465
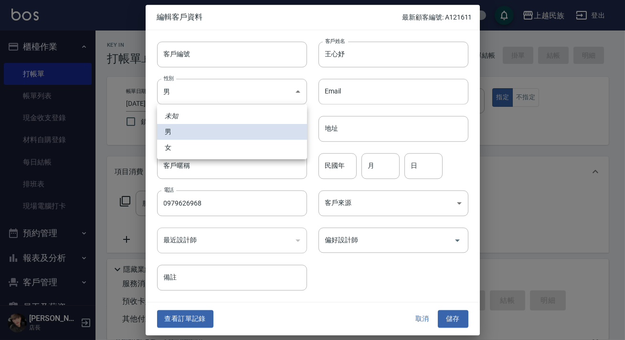
click at [257, 151] on li "女" at bounding box center [232, 148] width 150 height 16
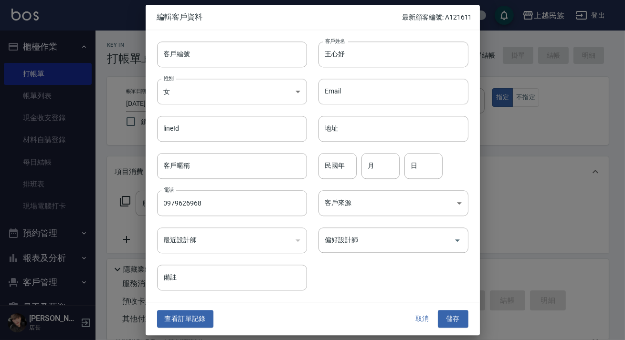
type input "[DEMOGRAPHIC_DATA]"
drag, startPoint x: 341, startPoint y: 177, endPoint x: 334, endPoint y: 172, distance: 8.2
click at [340, 177] on input "民國年" at bounding box center [337, 166] width 38 height 26
type input "94"
type input "8"
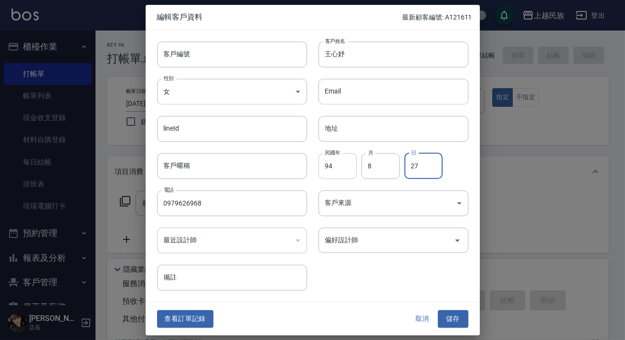
type input "27"
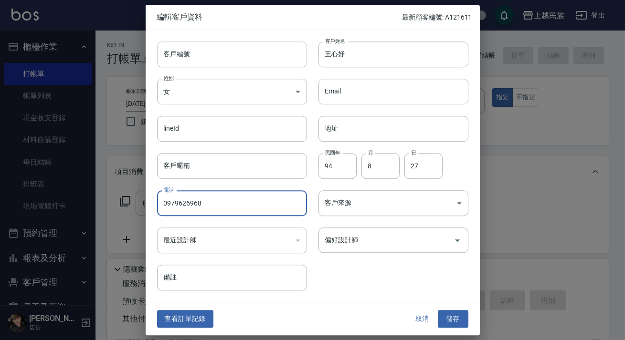
click at [246, 55] on input "客戶編號" at bounding box center [232, 55] width 150 height 26
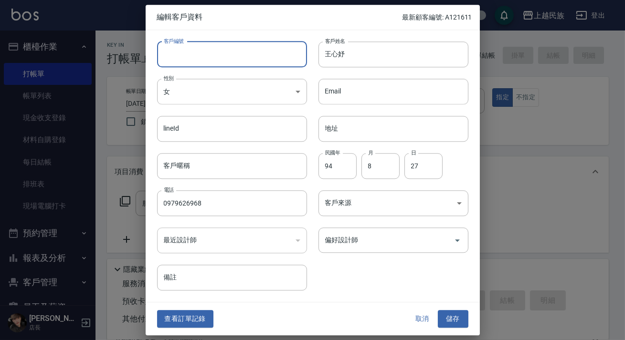
type input "u"
type input "U082721"
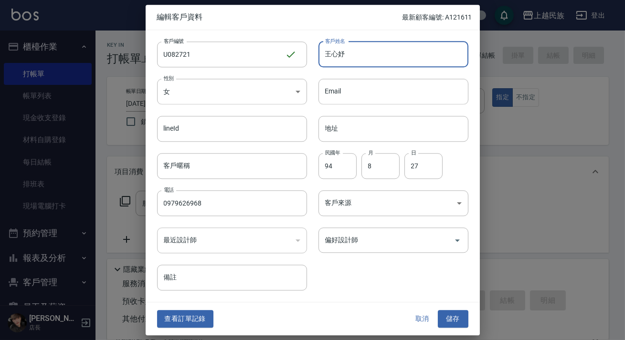
click at [267, 248] on div "​" at bounding box center [232, 241] width 150 height 26
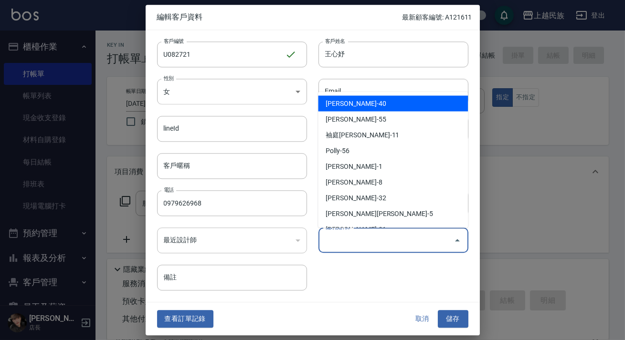
click at [332, 238] on input "偏好設計師" at bounding box center [386, 240] width 127 height 17
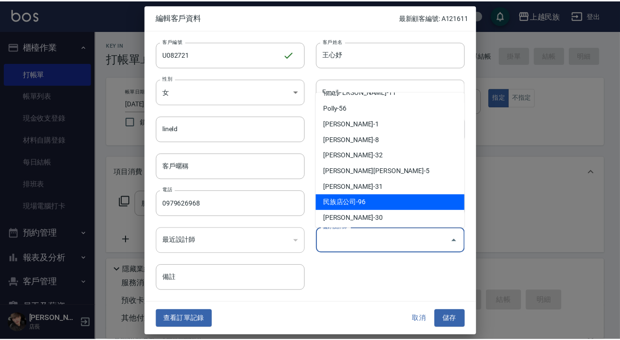
scroll to position [130, 0]
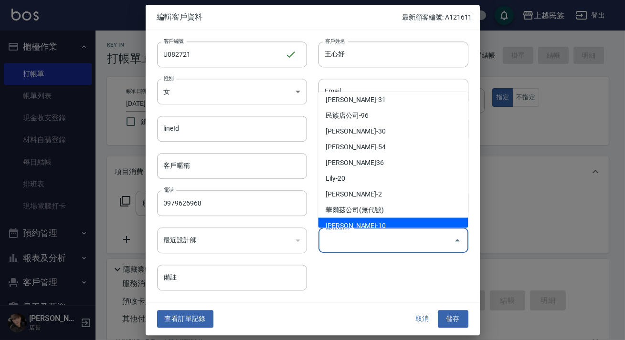
click at [383, 220] on li "[PERSON_NAME]-10" at bounding box center [393, 226] width 150 height 16
type input "[PERSON_NAME]"
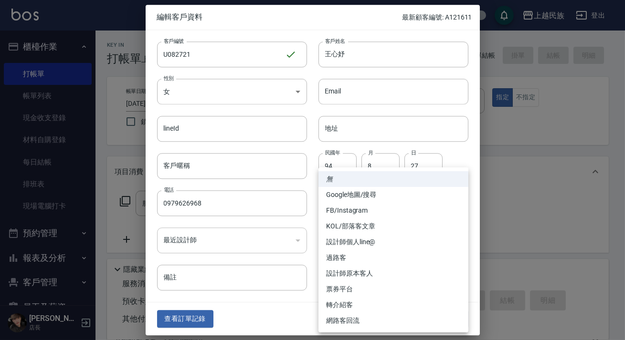
click at [409, 194] on body "上越民族 登出 櫃檯作業 打帳單 帳單列表 現金收支登錄 材料自購登錄 每日結帳 排班表 現場電腦打卡 預約管理 預約管理 單日預約紀錄 單週預約紀錄 報表及…" at bounding box center [312, 232] width 625 height 465
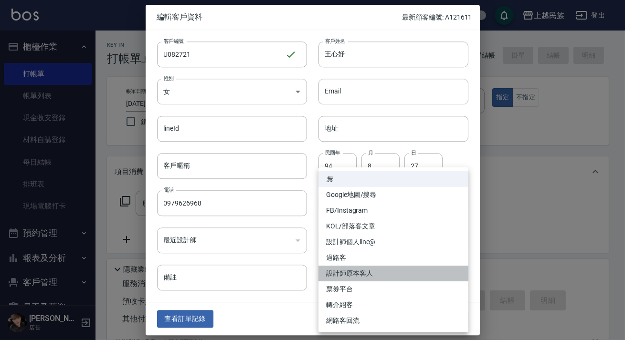
click at [355, 273] on li "設計師原本客人" at bounding box center [393, 274] width 150 height 16
type input "設計師原本客人"
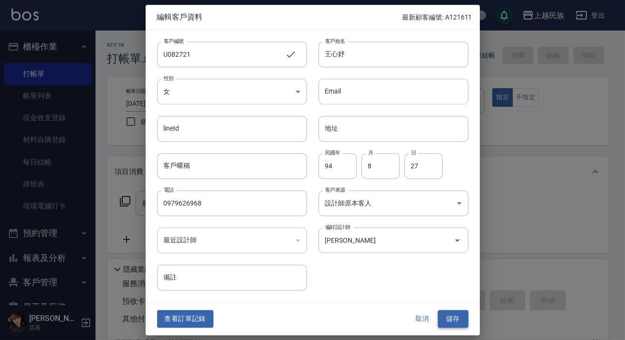
click at [450, 322] on button "儲存" at bounding box center [453, 320] width 31 height 18
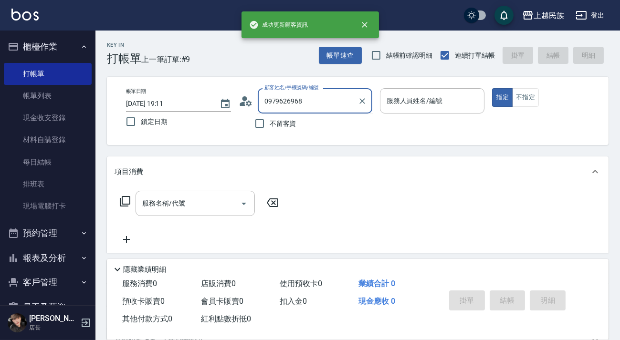
click at [319, 108] on input "0979626968" at bounding box center [308, 101] width 92 height 17
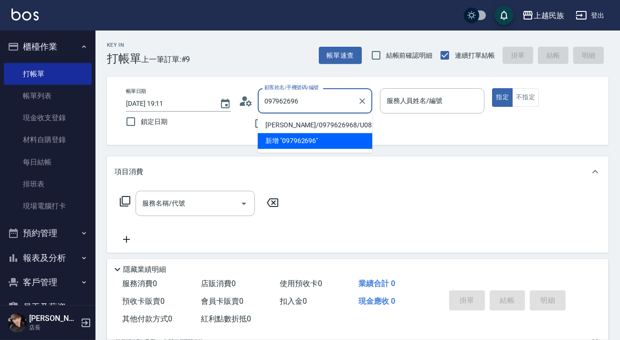
click at [314, 124] on li "[PERSON_NAME]/0979626968/U082721" at bounding box center [315, 125] width 115 height 16
type input "[PERSON_NAME]/0979626968/U082721"
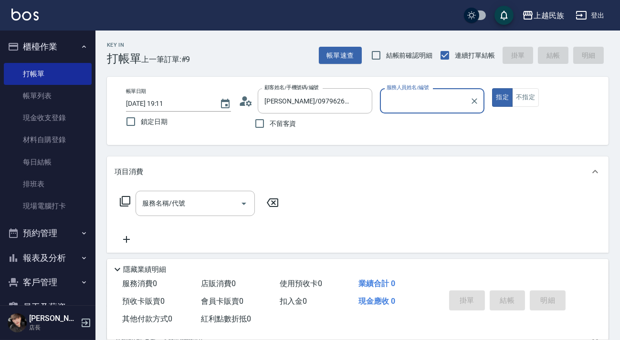
type input "Ula-10"
click at [192, 210] on input "服務名稱/代號" at bounding box center [188, 203] width 96 height 17
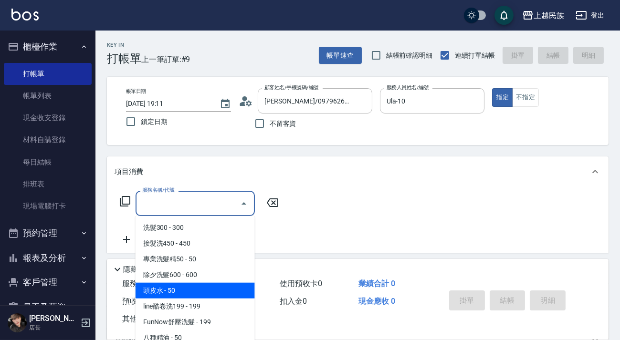
scroll to position [124, 0]
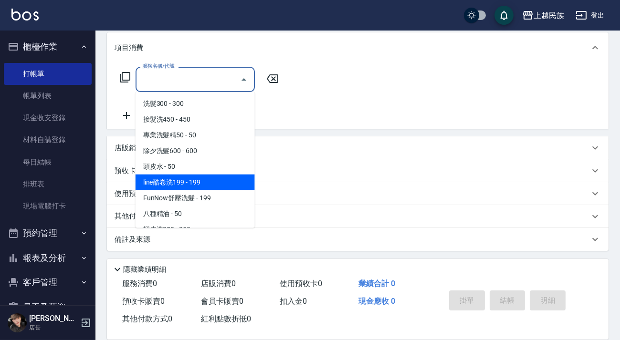
click at [379, 106] on div "服務名稱/代號 服務名稱/代號" at bounding box center [357, 96] width 501 height 66
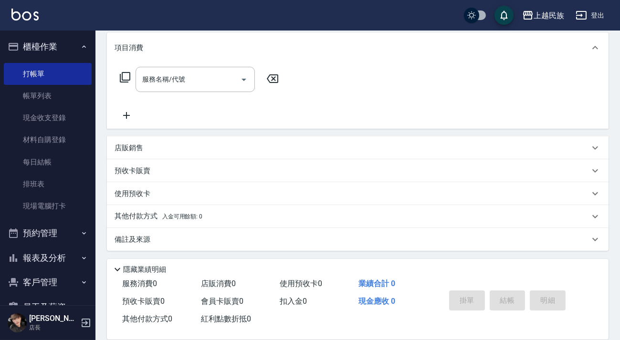
click at [194, 146] on div "店販銷售" at bounding box center [352, 148] width 475 height 10
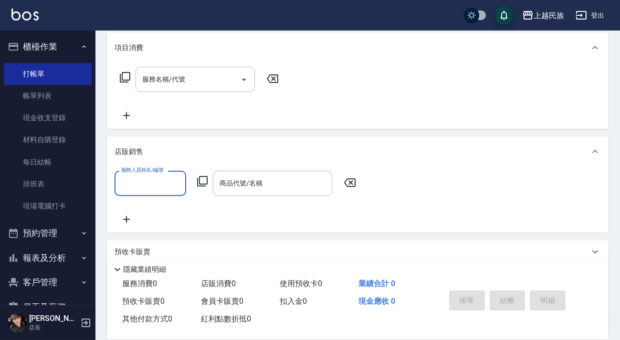
scroll to position [0, 0]
type input "Ula-10"
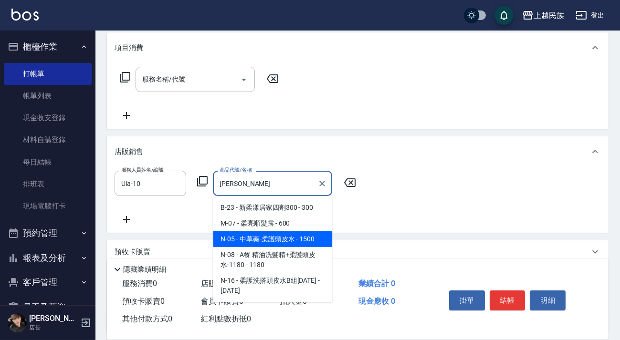
type input "中草藥-柔護頭皮水"
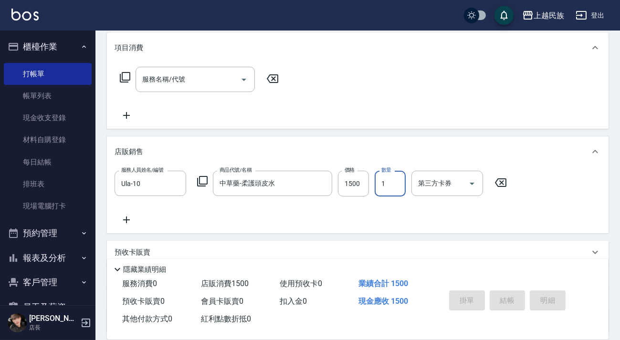
type input "[DATE] 19:13"
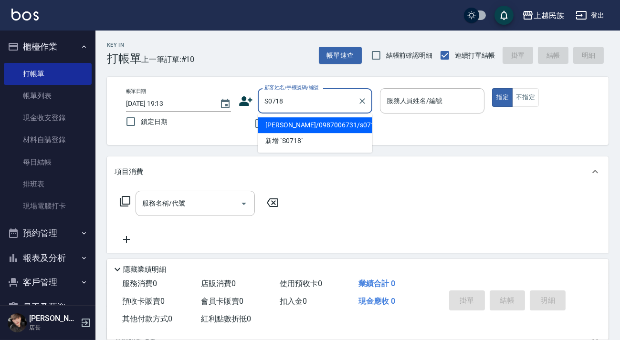
type input "[PERSON_NAME]/0987006731/s071821"
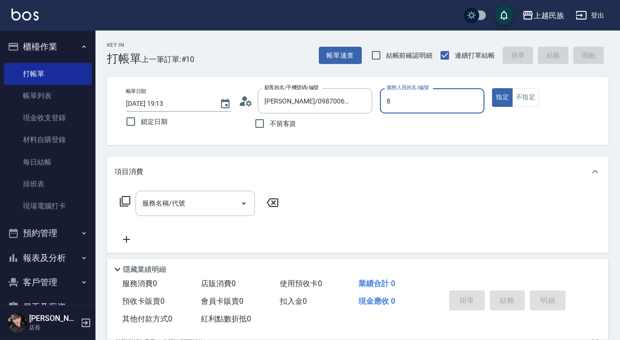
type input "Stella-8"
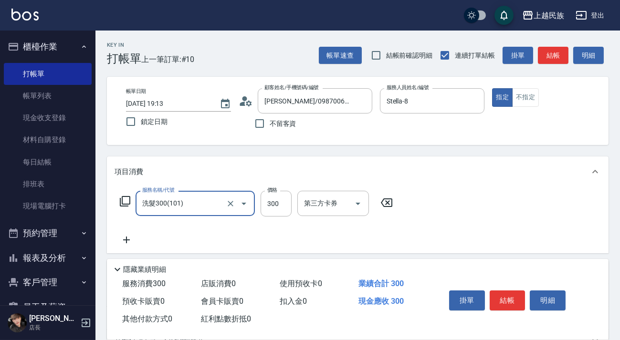
type input "洗髮300(101)"
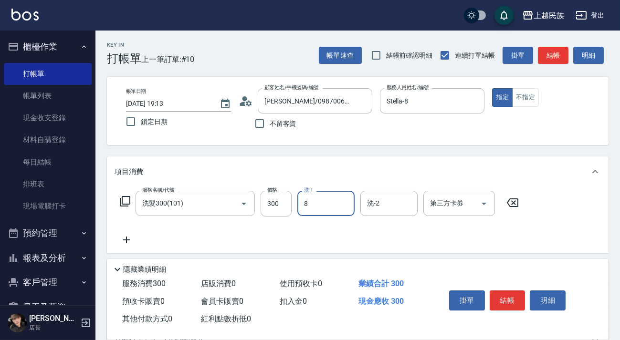
type input "Stella-8"
click at [345, 202] on icon "Clear" at bounding box center [345, 204] width 10 height 10
type input "Effie-5"
click at [403, 201] on input "洗-2" at bounding box center [389, 203] width 49 height 17
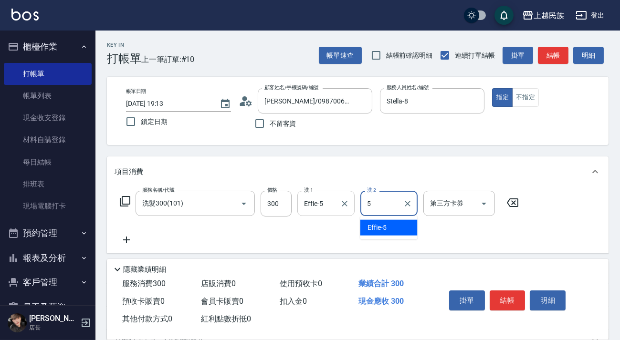
type input "Effie-5"
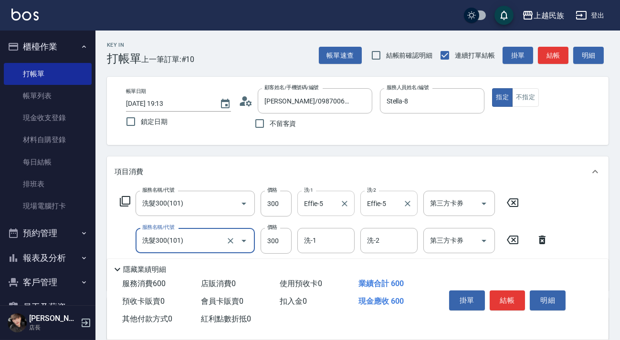
type input "洗髮300(101)"
type input "Teddy-32"
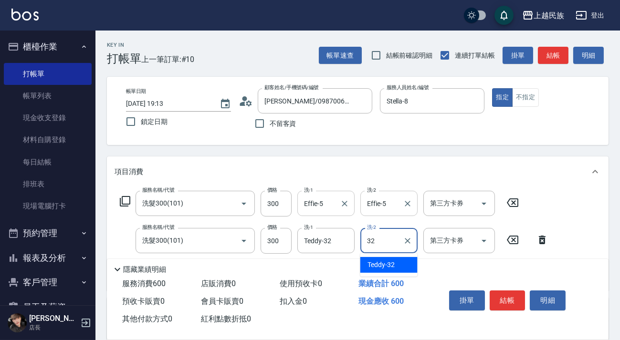
type input "Teddy-32"
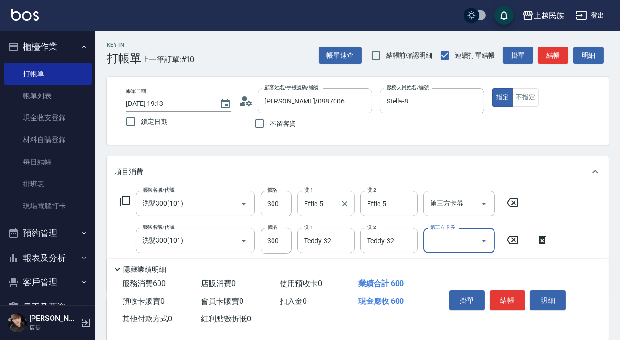
scroll to position [162, 0]
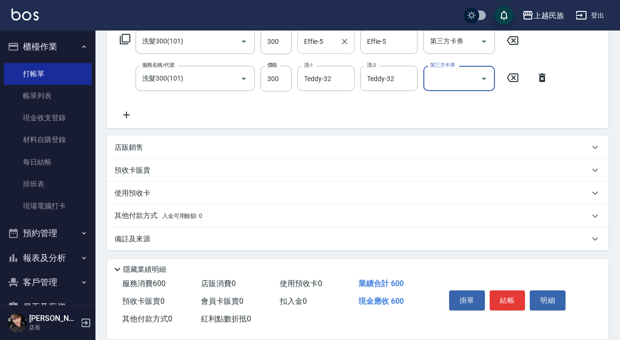
click at [207, 209] on div "其他付款方式 入金可用餘額: 0" at bounding box center [357, 216] width 501 height 23
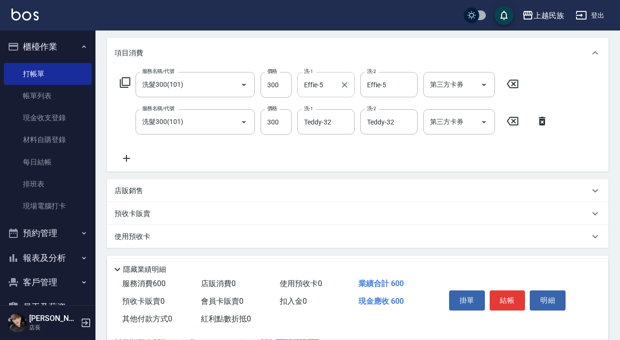
scroll to position [249, 0]
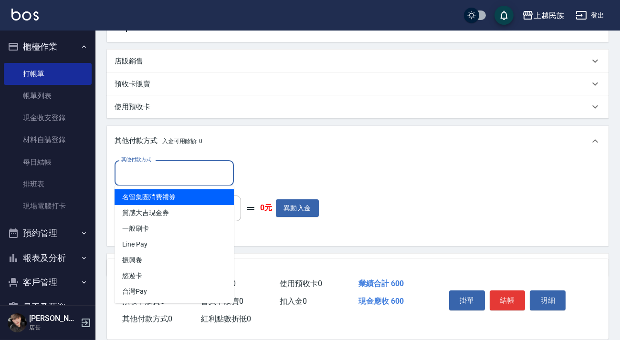
click at [168, 172] on input "其他付款方式" at bounding box center [174, 173] width 111 height 17
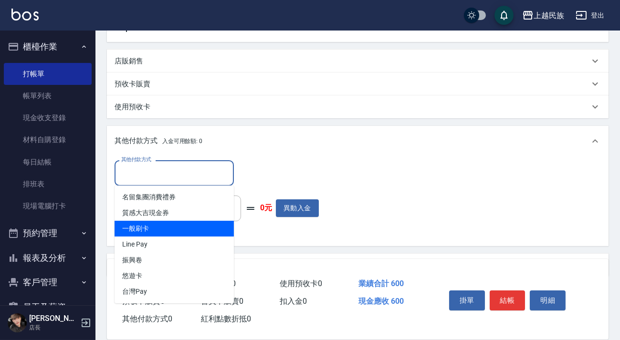
drag, startPoint x: 174, startPoint y: 221, endPoint x: 172, endPoint y: 230, distance: 8.3
click at [173, 226] on span "一般刷卡" at bounding box center [174, 229] width 119 height 16
type input "一般刷卡"
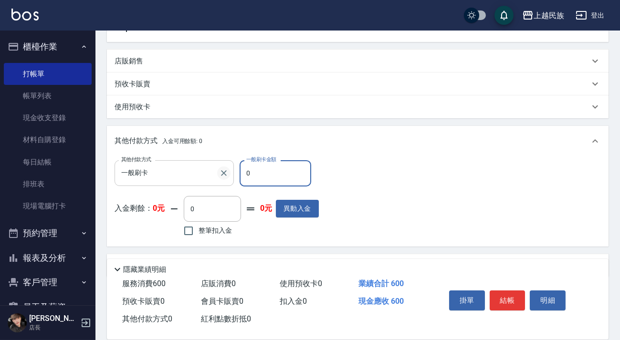
drag, startPoint x: 216, startPoint y: 167, endPoint x: 223, endPoint y: 172, distance: 8.3
click at [216, 168] on div "一般刷卡 其他付款方式" at bounding box center [174, 172] width 119 height 25
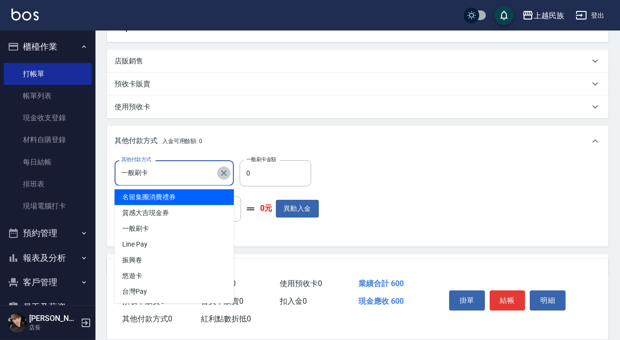
click at [225, 173] on icon "Clear" at bounding box center [224, 173] width 10 height 10
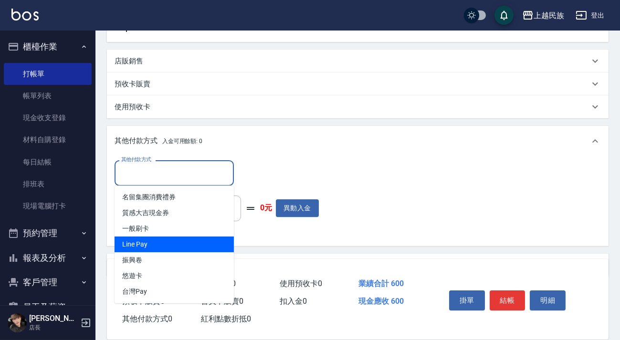
click at [173, 250] on span "Line Pay" at bounding box center [174, 245] width 119 height 16
type input "Line Pay"
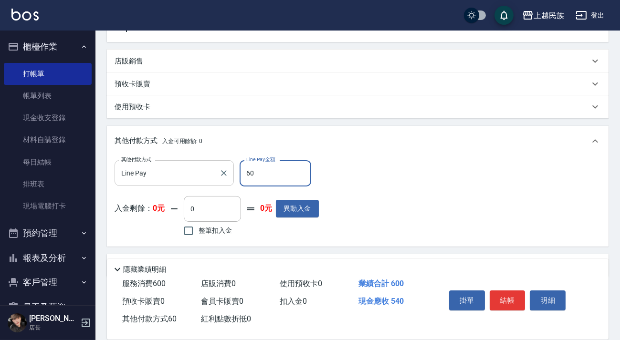
type input "600"
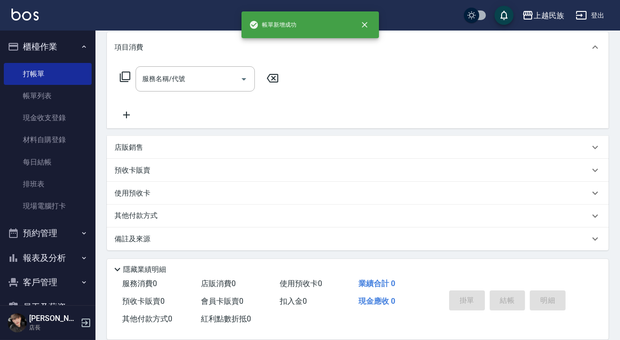
scroll to position [0, 0]
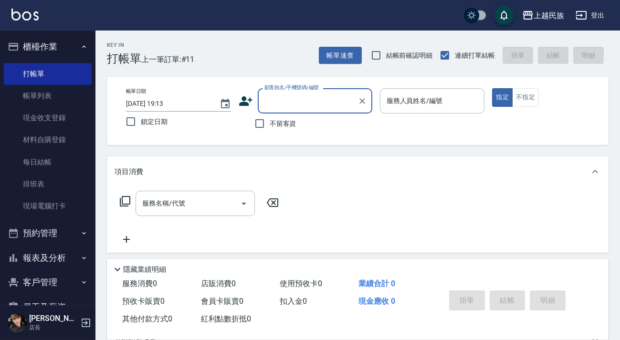
click at [44, 282] on button "客戶管理" at bounding box center [48, 282] width 88 height 25
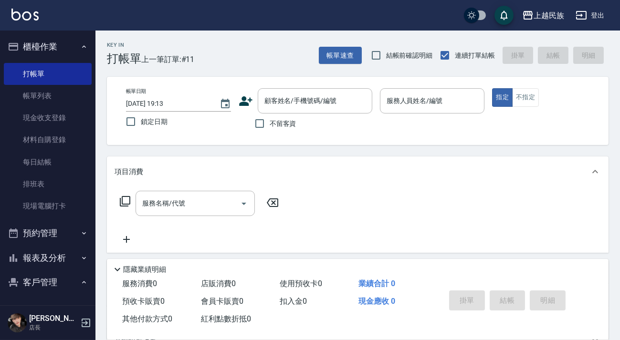
scroll to position [43, 0]
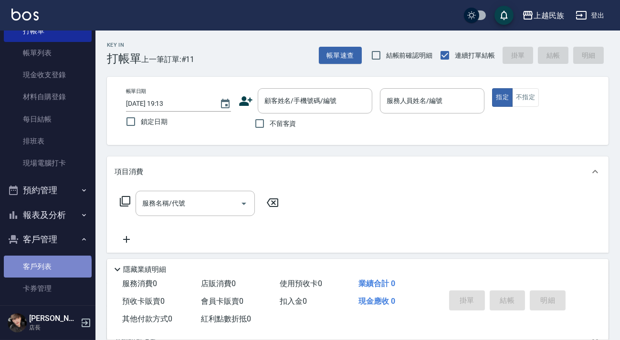
click at [47, 269] on link "客戶列表" at bounding box center [48, 267] width 88 height 22
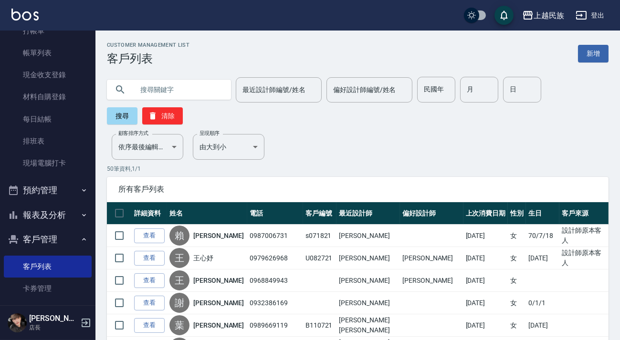
click at [199, 85] on input "text" at bounding box center [179, 90] width 90 height 26
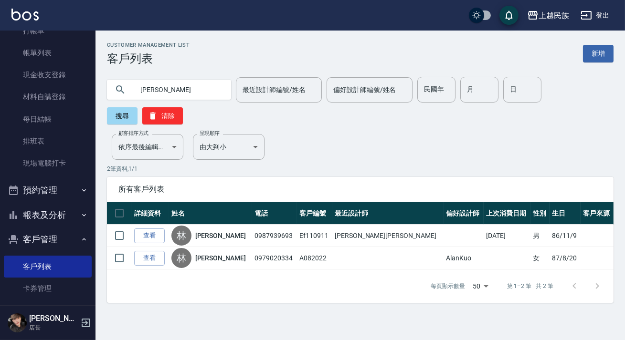
type input "林"
type input "ef110911"
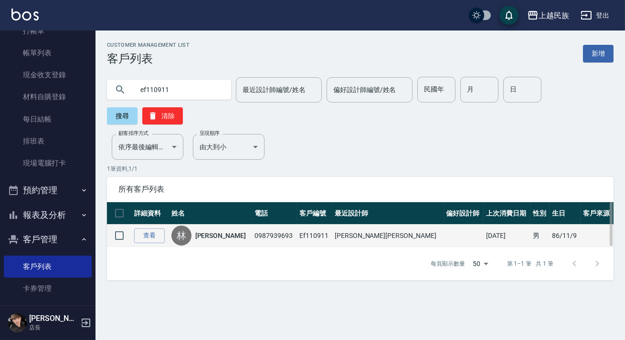
click at [141, 246] on td "查看" at bounding box center [150, 236] width 37 height 22
click at [142, 244] on td "查看" at bounding box center [150, 236] width 37 height 22
click at [149, 231] on link "查看" at bounding box center [149, 236] width 31 height 15
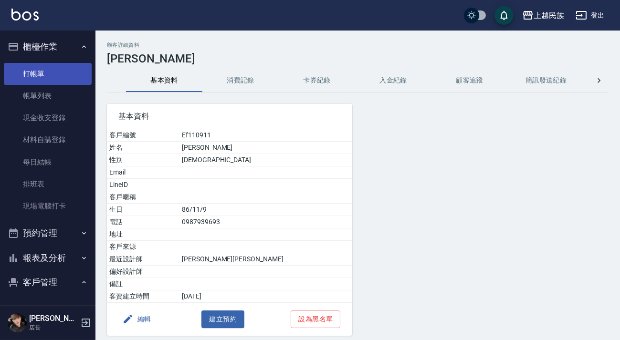
click at [59, 73] on link "打帳單" at bounding box center [48, 74] width 88 height 22
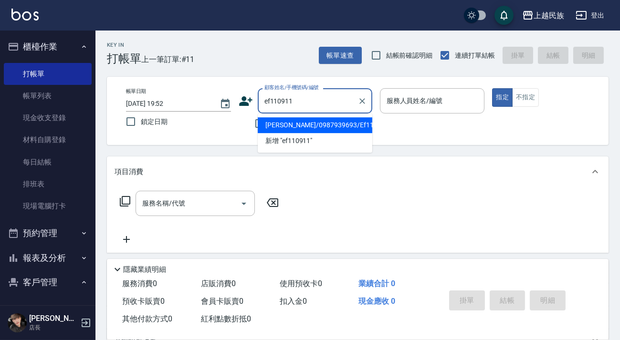
click at [347, 125] on li "[PERSON_NAME]/0987939693/Ef110911" at bounding box center [315, 125] width 115 height 16
type input "[PERSON_NAME]/0987939693/Ef110911"
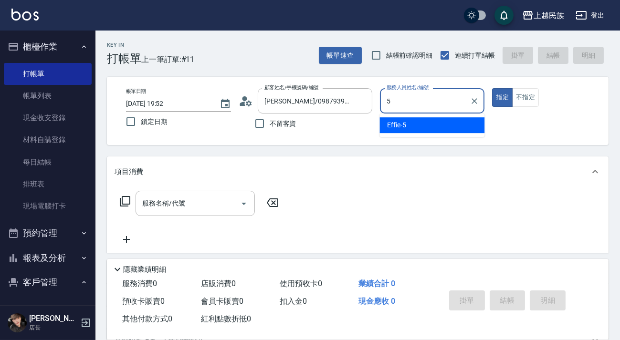
type input "Effie-5"
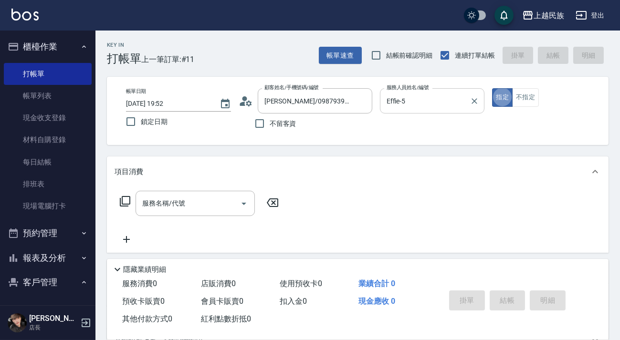
type button "true"
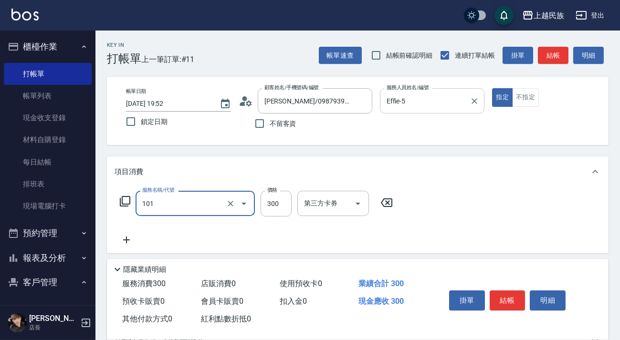
type input "洗髮300(101)"
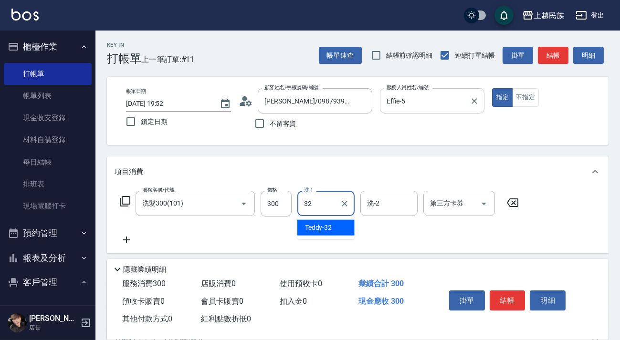
type input "Teddy-32"
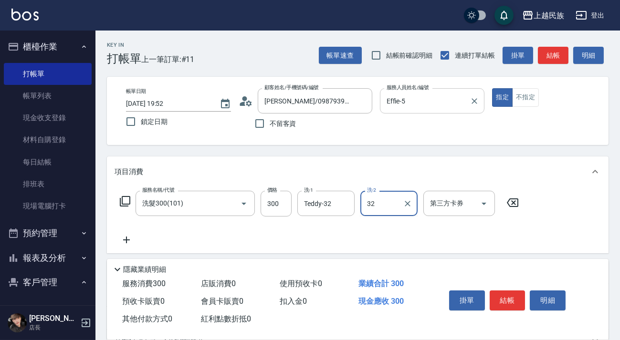
type input "Teddy-32"
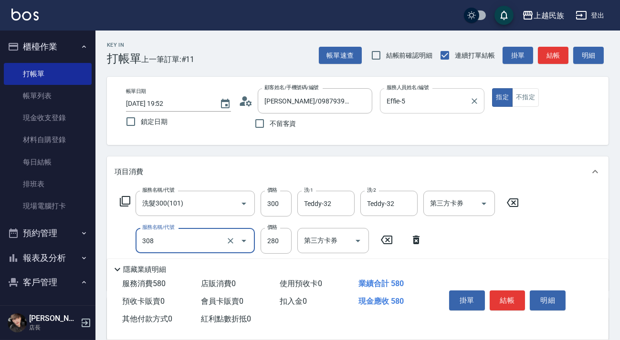
type input "剪髮280(308)"
type input "400"
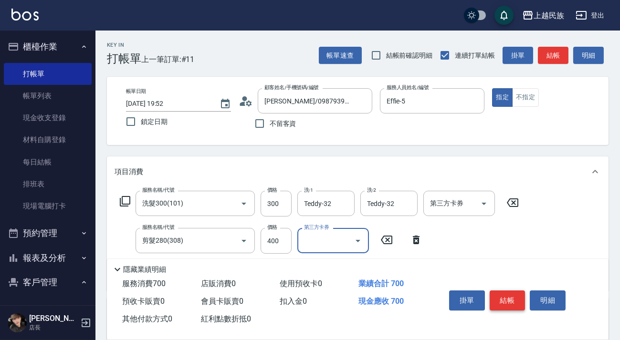
click at [508, 291] on button "結帳" at bounding box center [508, 301] width 36 height 20
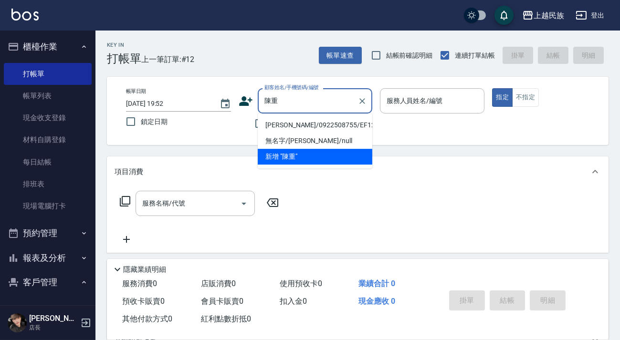
click at [294, 120] on li "[PERSON_NAME]/0922508755/EF123111" at bounding box center [315, 125] width 115 height 16
type input "[PERSON_NAME]/0922508755/EF123111"
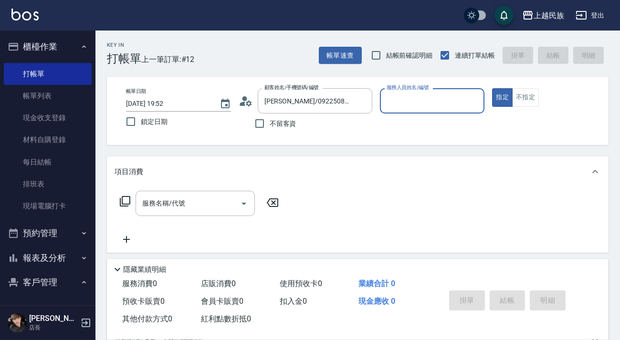
type input "Effie-5"
click at [473, 98] on icon "Clear" at bounding box center [475, 101] width 10 height 10
type input "Stella-8"
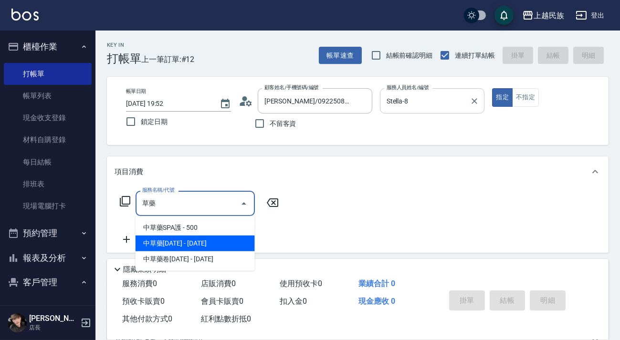
click at [237, 248] on span "中草藥[DATE] - [DATE]" at bounding box center [195, 244] width 119 height 16
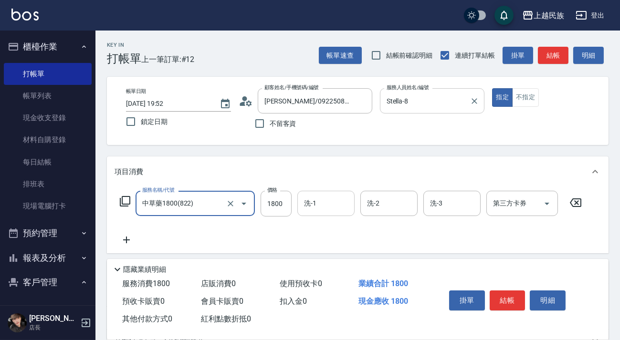
type input "中草藥1800(822)"
click at [320, 204] on input "洗-1" at bounding box center [326, 203] width 49 height 17
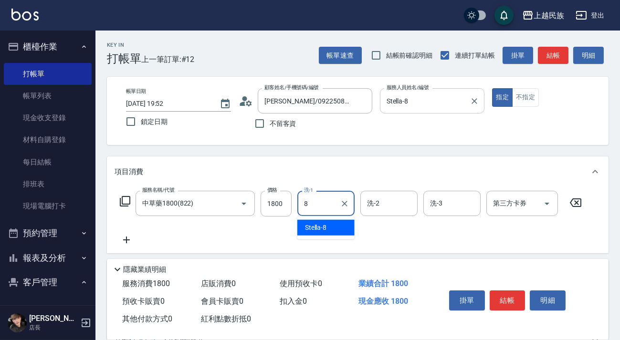
type input "Stella-8"
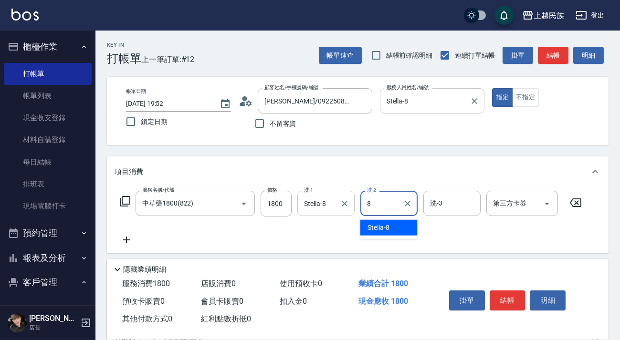
type input "Stella-8"
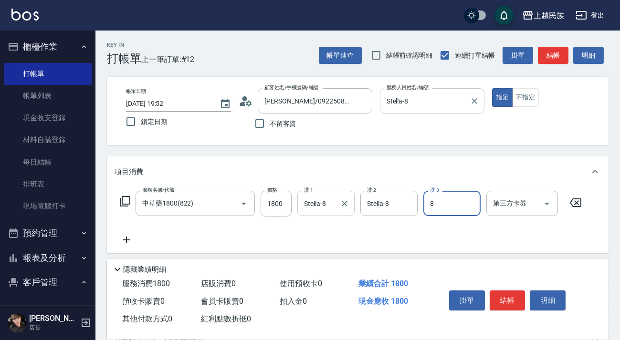
type input "Stella-8"
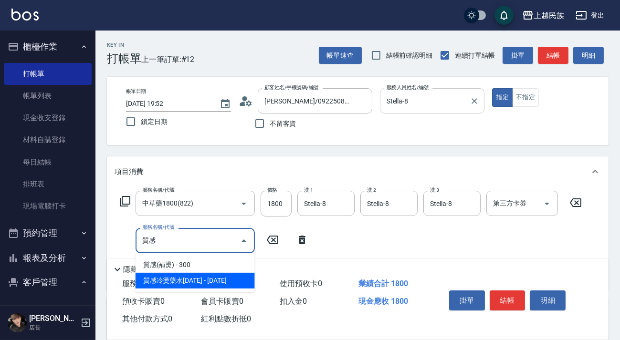
click at [228, 281] on span "質感冷燙藥水[DATE] - [DATE]" at bounding box center [195, 281] width 119 height 16
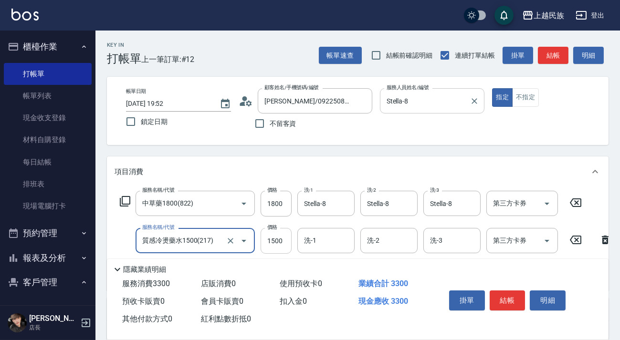
type input "質感冷燙藥水1500(217)"
click at [284, 233] on input "1500" at bounding box center [276, 241] width 31 height 26
type input "2000"
type input "87"
type input "."
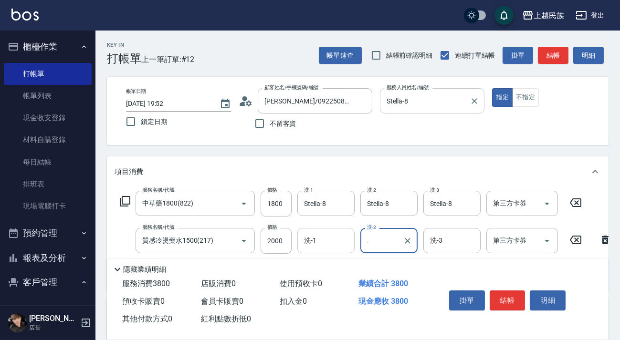
click at [300, 246] on div "洗-1" at bounding box center [325, 240] width 57 height 25
type input "."
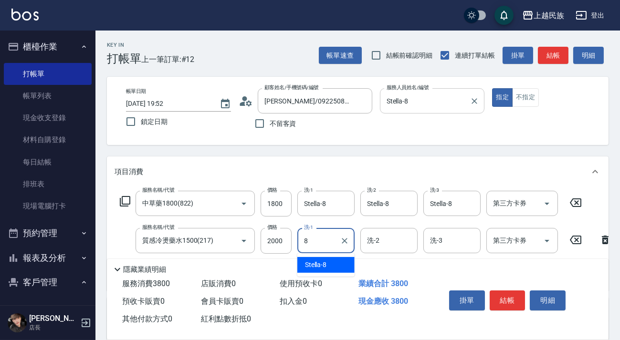
type input "Stella-8"
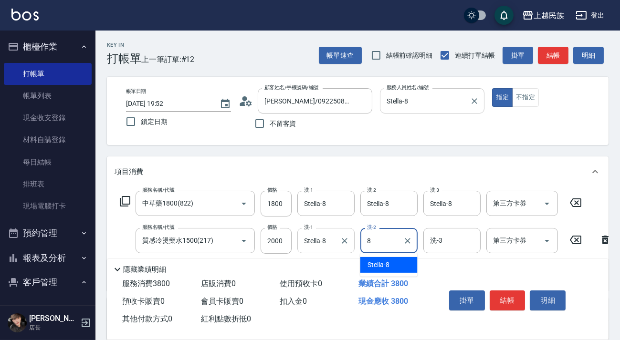
type input "Stella-8"
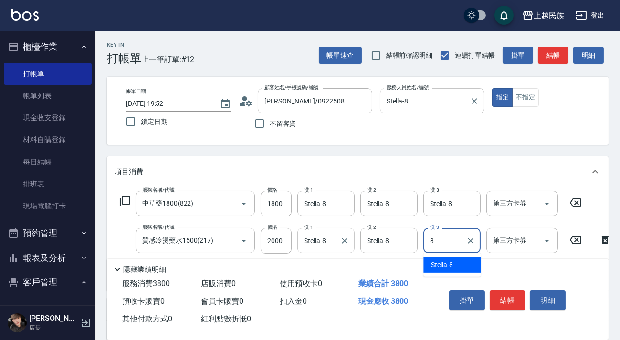
type input "Stella-8"
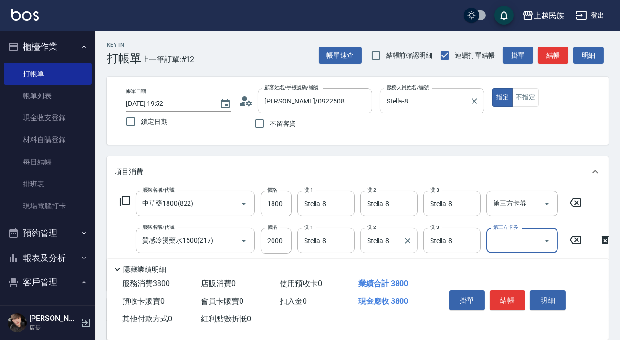
scroll to position [43, 0]
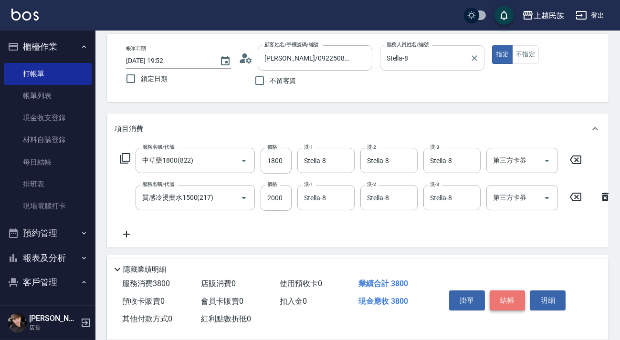
click at [500, 301] on button "結帳" at bounding box center [508, 301] width 36 height 20
type input "[DATE] 19:56"
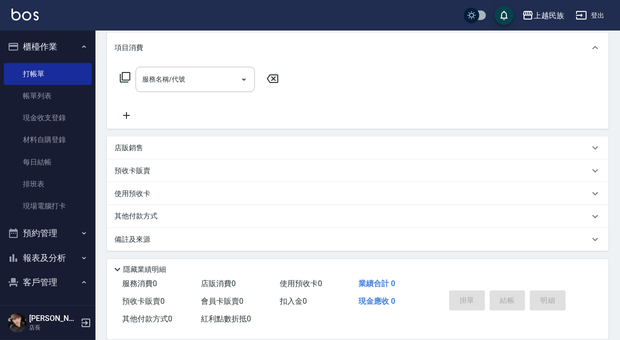
scroll to position [0, 0]
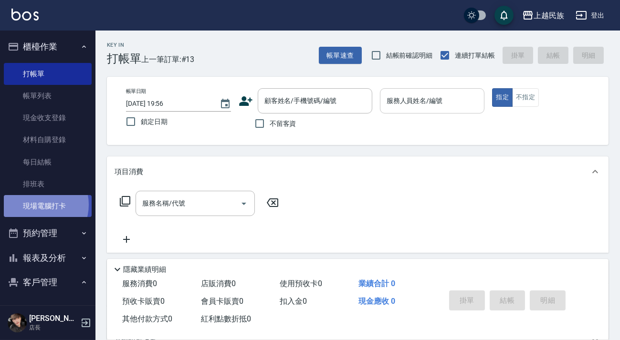
click at [36, 205] on link "現場電腦打卡" at bounding box center [48, 206] width 88 height 22
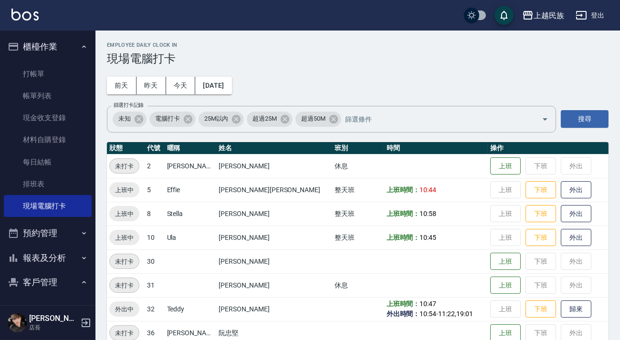
scroll to position [16, 0]
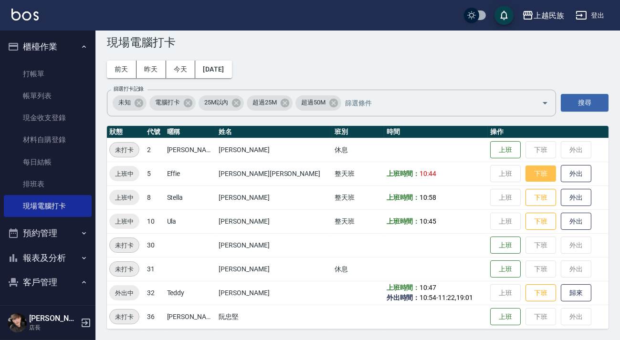
click at [525, 173] on button "下班" at bounding box center [540, 174] width 31 height 17
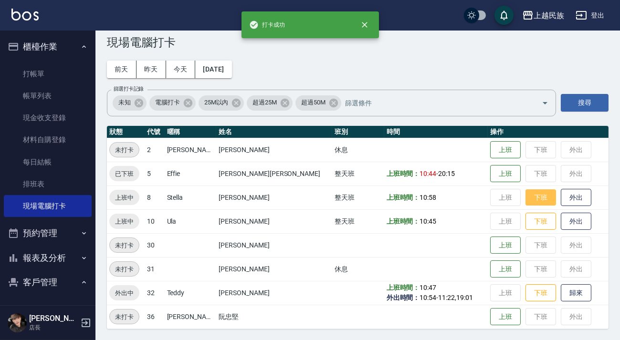
click at [525, 195] on button "下班" at bounding box center [540, 197] width 31 height 17
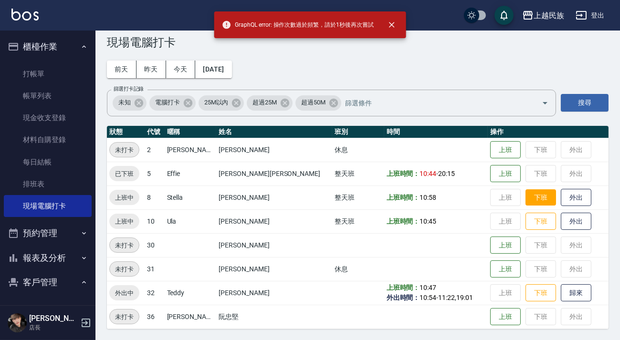
click at [525, 203] on button "下班" at bounding box center [540, 197] width 31 height 17
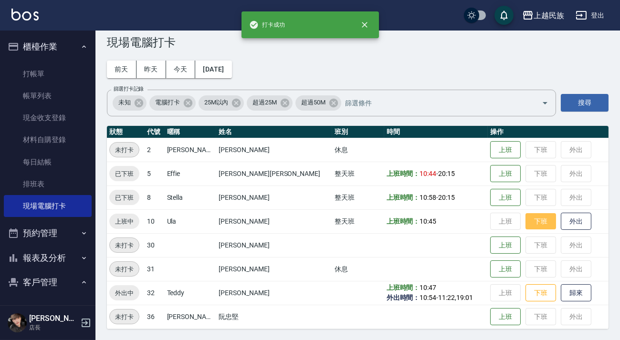
click at [525, 221] on button "下班" at bounding box center [540, 221] width 31 height 17
click at [525, 295] on button "下班" at bounding box center [540, 293] width 31 height 17
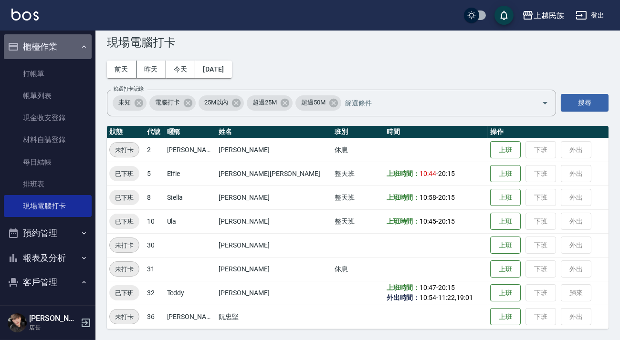
click at [60, 43] on button "櫃檯作業" at bounding box center [48, 46] width 88 height 25
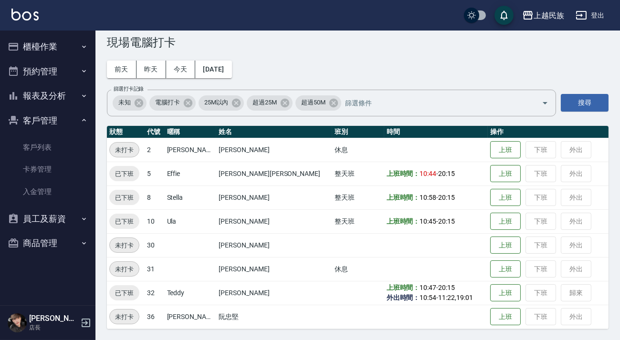
click at [63, 117] on button "客戶管理" at bounding box center [48, 120] width 88 height 25
click at [62, 92] on button "報表及分析" at bounding box center [48, 95] width 88 height 25
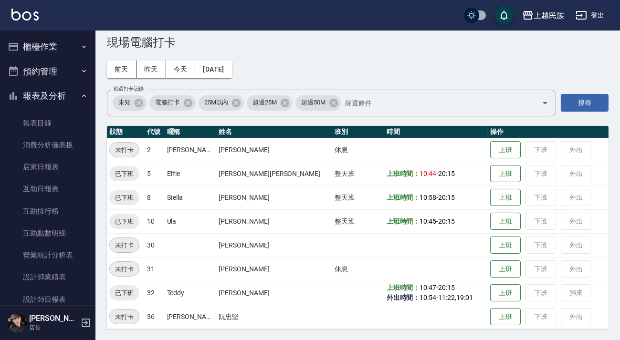
click at [59, 95] on button "報表及分析" at bounding box center [48, 95] width 88 height 25
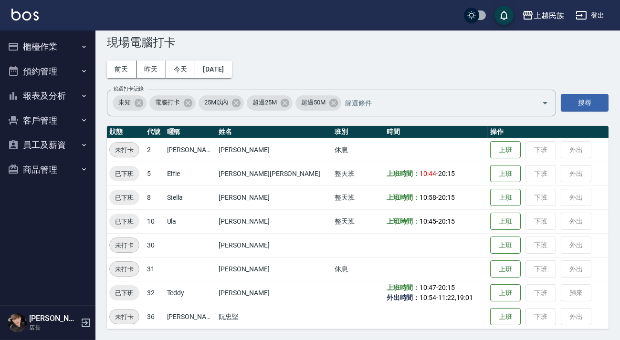
click at [52, 120] on button "客戶管理" at bounding box center [48, 120] width 88 height 25
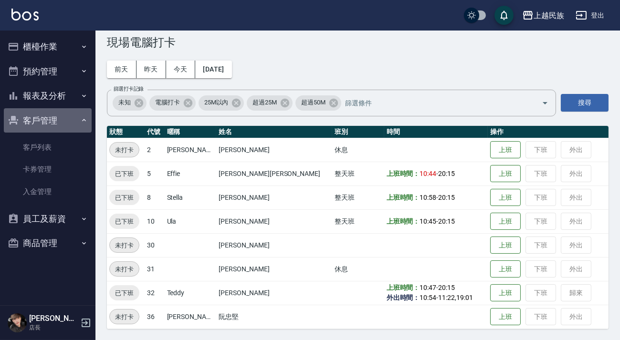
click at [57, 118] on button "客戶管理" at bounding box center [48, 120] width 88 height 25
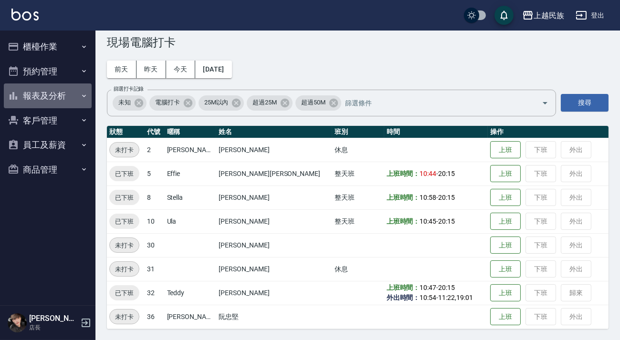
click at [57, 101] on button "報表及分析" at bounding box center [48, 95] width 88 height 25
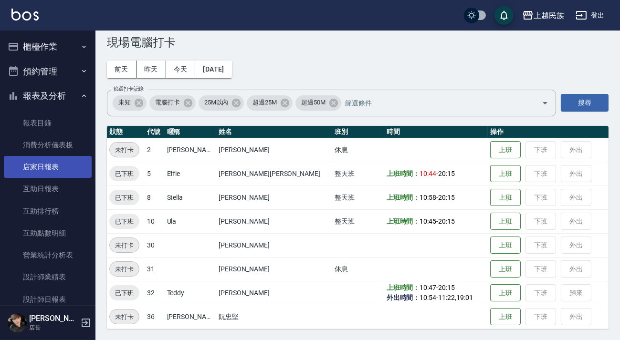
click at [58, 166] on link "店家日報表" at bounding box center [48, 167] width 88 height 22
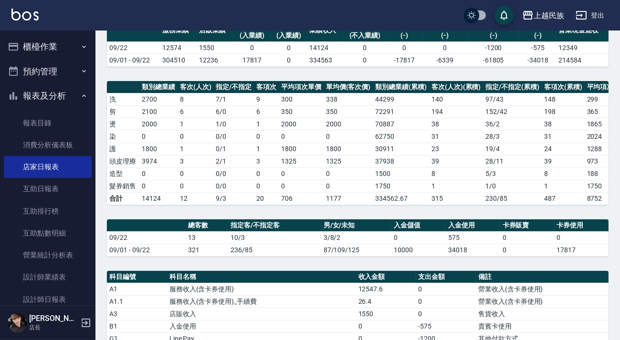
scroll to position [260, 0]
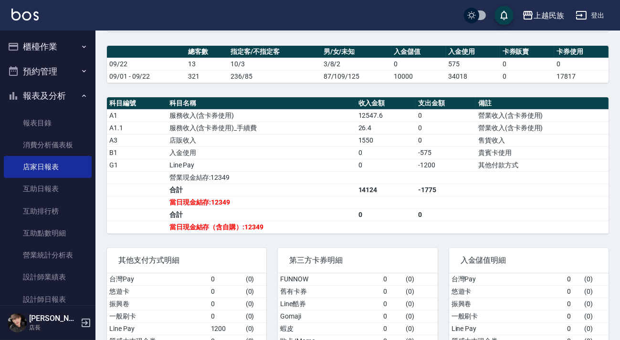
click at [75, 100] on button "報表及分析" at bounding box center [48, 95] width 88 height 25
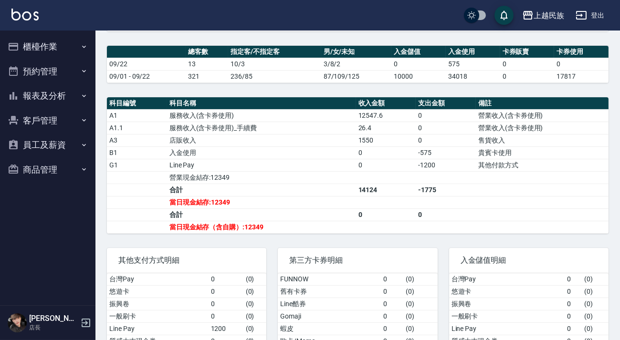
scroll to position [217, 0]
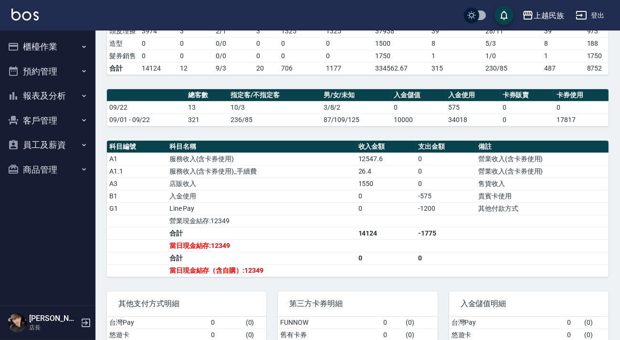
click at [58, 49] on button "櫃檯作業" at bounding box center [48, 46] width 88 height 25
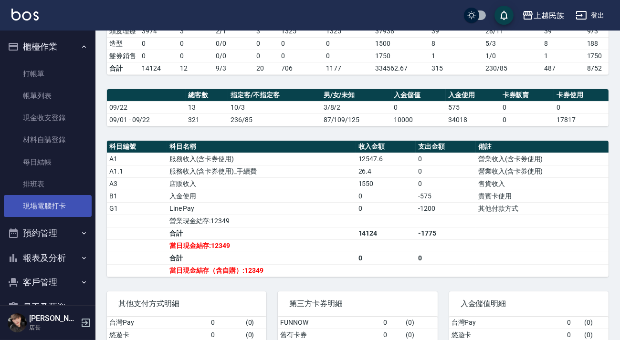
click at [63, 203] on link "現場電腦打卡" at bounding box center [48, 206] width 88 height 22
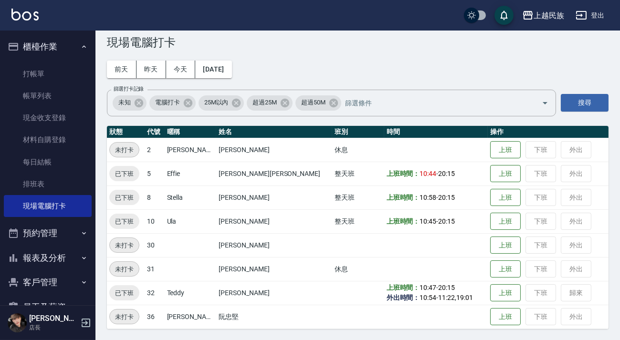
scroll to position [43, 0]
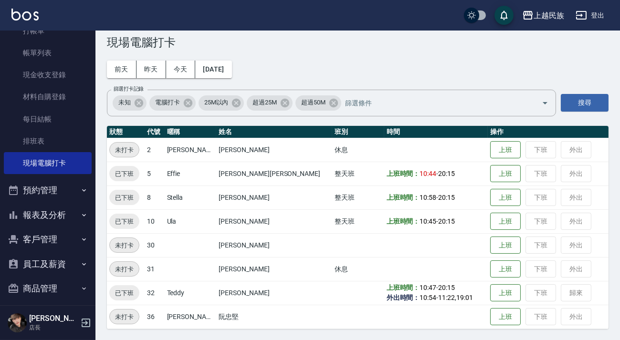
click at [44, 211] on button "報表及分析" at bounding box center [48, 215] width 88 height 25
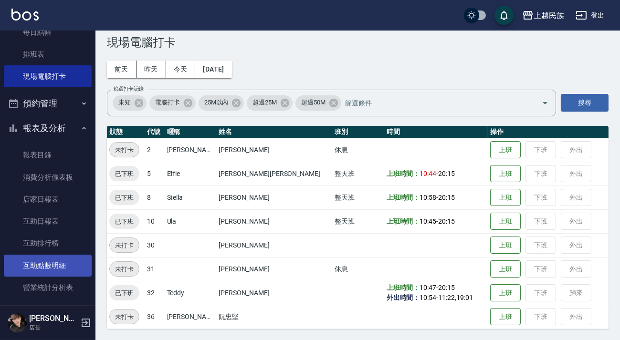
scroll to position [217, 0]
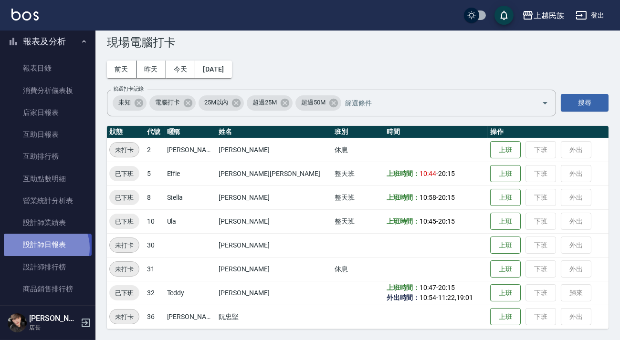
click at [42, 248] on link "設計師日報表" at bounding box center [48, 245] width 88 height 22
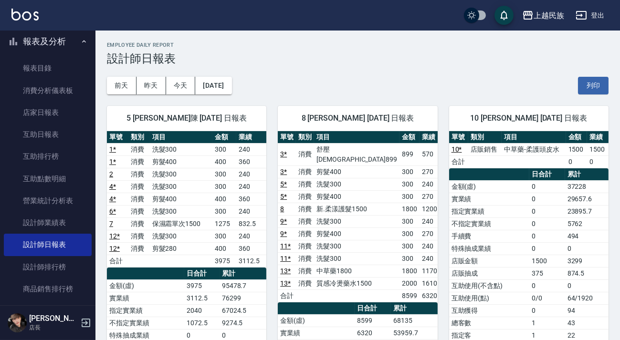
scroll to position [43, 0]
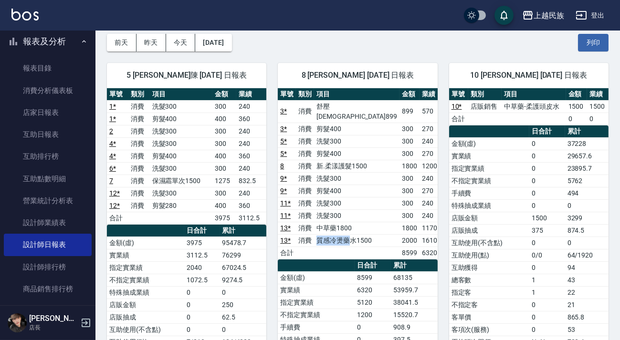
drag, startPoint x: 318, startPoint y: 235, endPoint x: 355, endPoint y: 238, distance: 37.3
click at [355, 238] on tr "13 * 消費 質感冷燙藥水1500 2000 1610" at bounding box center [358, 240] width 161 height 12
drag, startPoint x: 147, startPoint y: 127, endPoint x: 167, endPoint y: 131, distance: 19.9
click at [167, 131] on tr "2 消費 洗髮300 300 240" at bounding box center [186, 131] width 159 height 12
click at [167, 131] on td "洗髮300" at bounding box center [181, 131] width 63 height 12
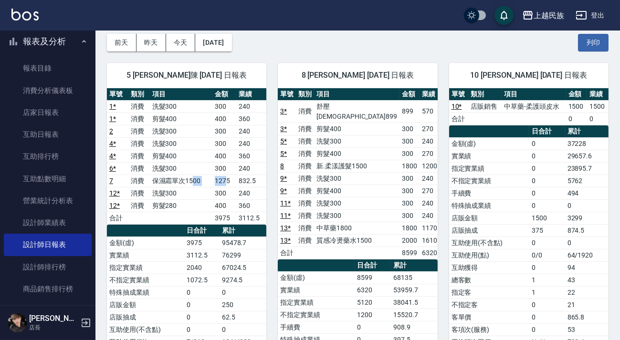
drag, startPoint x: 191, startPoint y: 177, endPoint x: 225, endPoint y: 181, distance: 34.2
click at [225, 181] on tr "7 消費 保濕霜單次1500 1275 832.5" at bounding box center [186, 181] width 159 height 12
click at [225, 181] on td "1275" at bounding box center [223, 181] width 23 height 12
click at [167, 128] on td "洗髮300" at bounding box center [181, 131] width 63 height 12
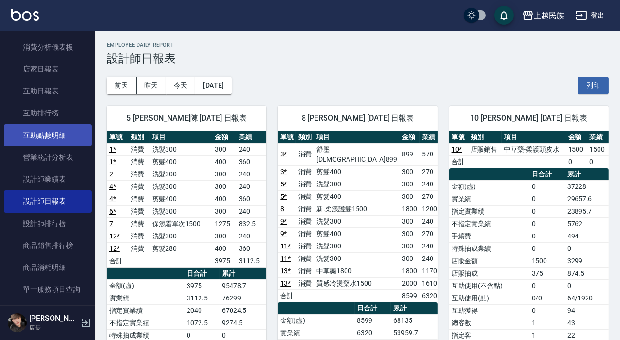
scroll to position [130, 0]
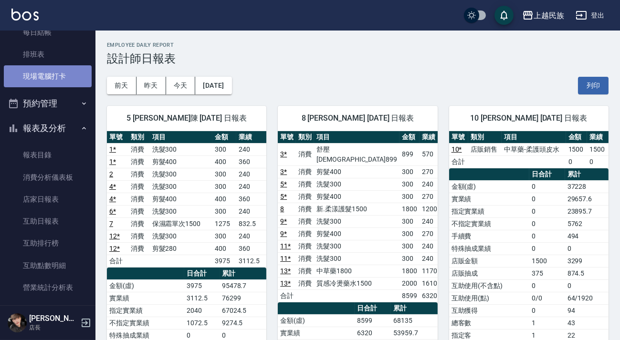
click at [69, 76] on link "現場電腦打卡" at bounding box center [48, 76] width 88 height 22
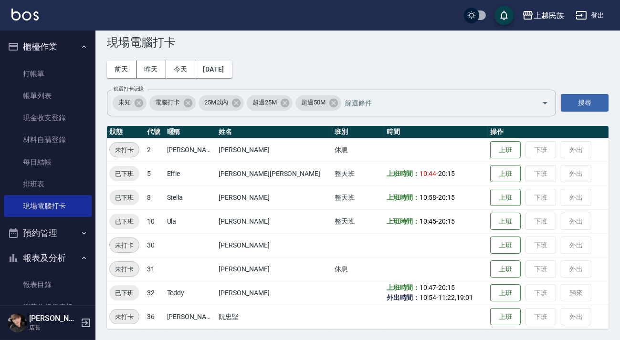
click at [29, 258] on button "報表及分析" at bounding box center [48, 258] width 88 height 25
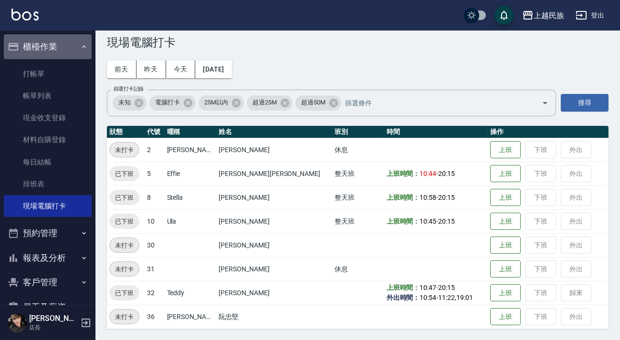
click at [53, 48] on button "櫃檯作業" at bounding box center [48, 46] width 88 height 25
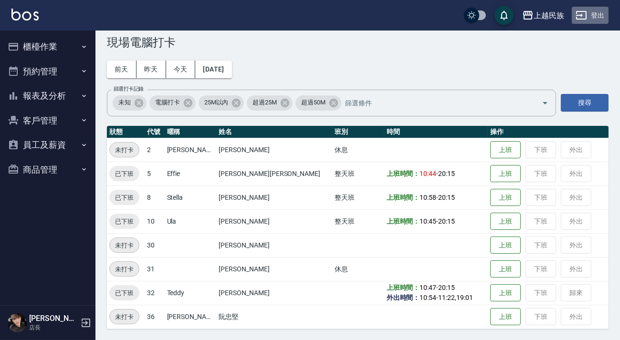
click at [601, 21] on button "登出" at bounding box center [590, 16] width 37 height 18
